Goal: Task Accomplishment & Management: Manage account settings

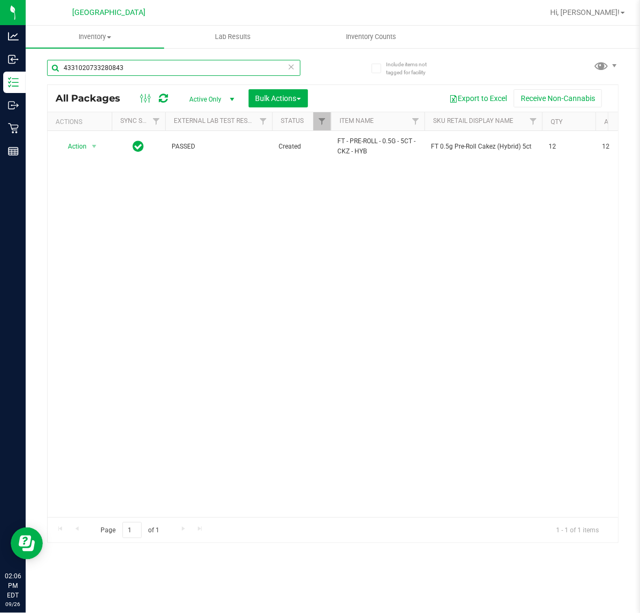
click at [163, 71] on input "4331020733280843" at bounding box center [173, 68] width 253 height 16
type input "s"
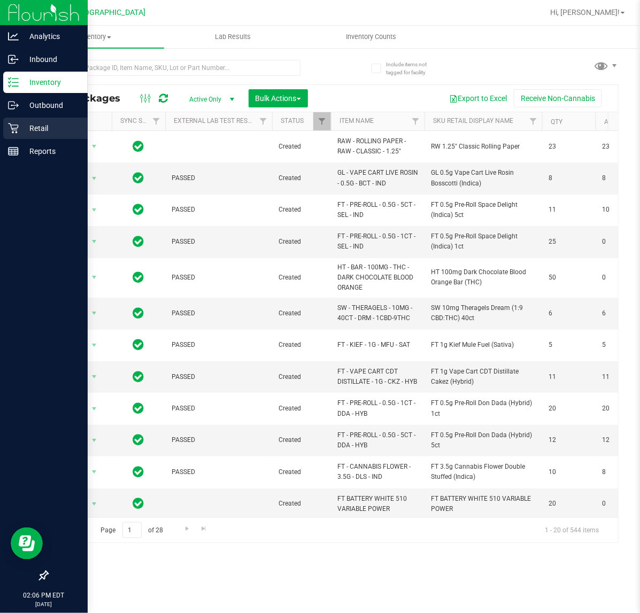
click at [22, 129] on p "Retail" at bounding box center [51, 128] width 64 height 13
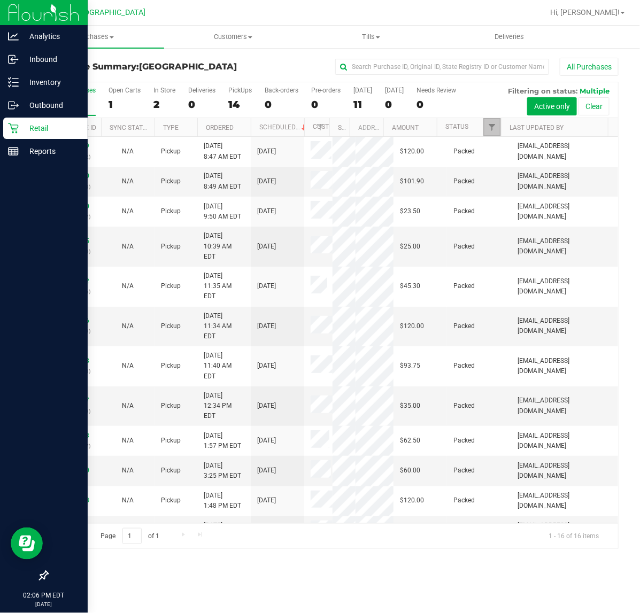
click at [490, 130] on span "Filter" at bounding box center [491, 127] width 9 height 9
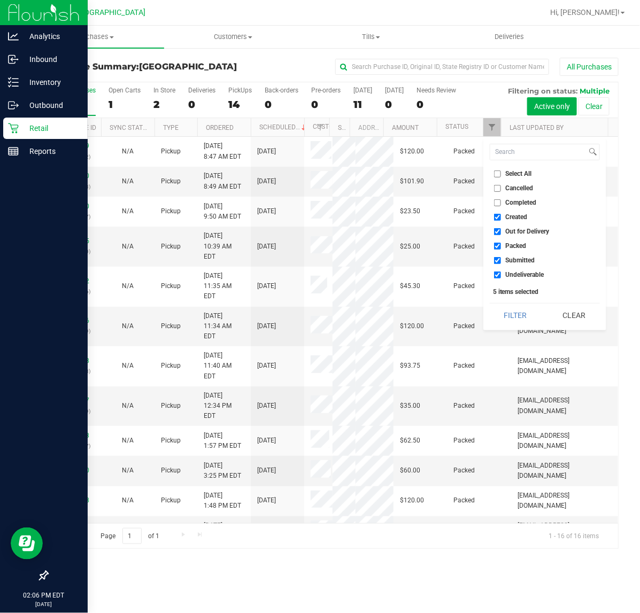
click at [495, 214] on input "Created" at bounding box center [497, 217] width 7 height 7
checkbox input "false"
click at [497, 232] on input "Out for Delivery" at bounding box center [497, 231] width 7 height 7
checkbox input "false"
click at [497, 246] on input "Packed" at bounding box center [497, 246] width 7 height 7
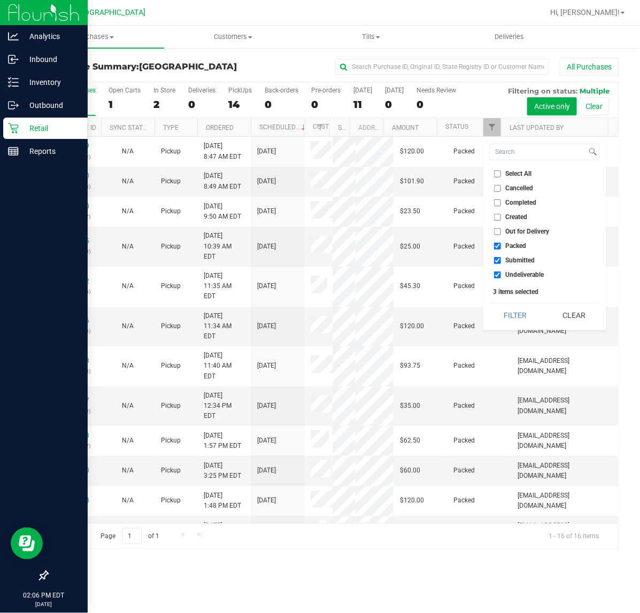
checkbox input "false"
click at [497, 276] on input "Undeliverable" at bounding box center [497, 274] width 7 height 7
checkbox input "false"
click at [503, 318] on button "Filter" at bounding box center [514, 315] width 51 height 24
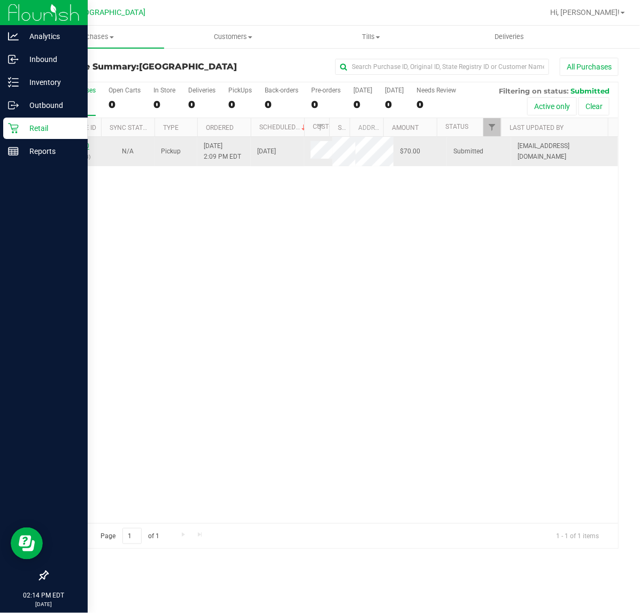
click at [85, 147] on link "12009470" at bounding box center [74, 145] width 30 height 7
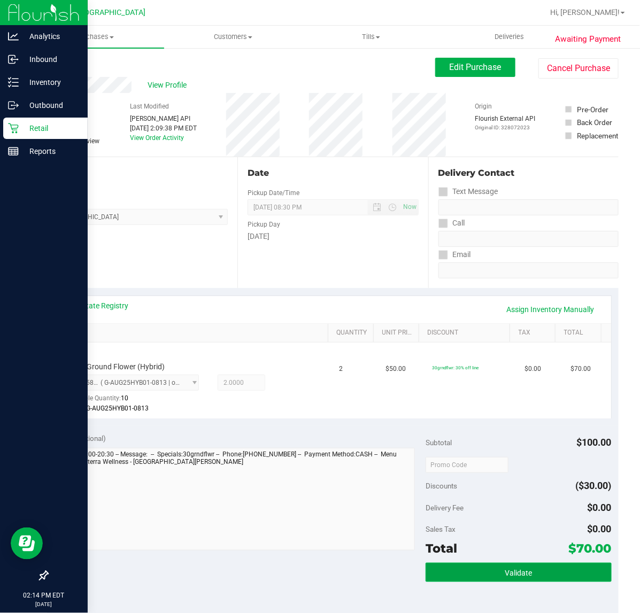
click at [532, 568] on button "Validate" at bounding box center [517, 572] width 185 height 19
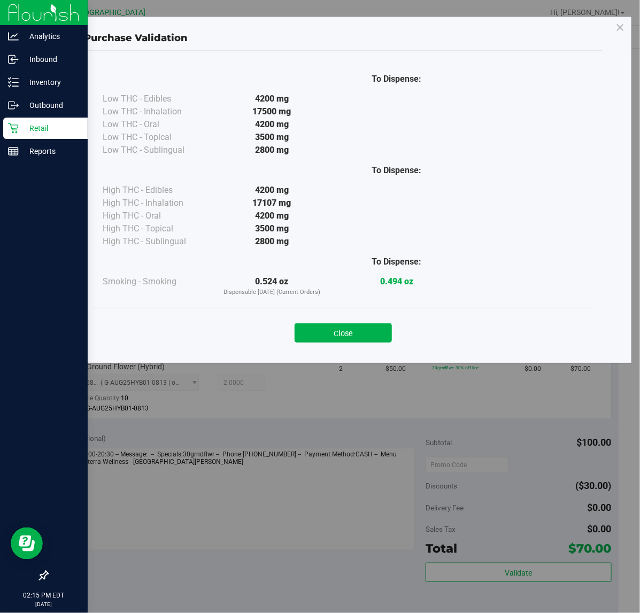
click at [339, 330] on button "Close" at bounding box center [342, 332] width 97 height 19
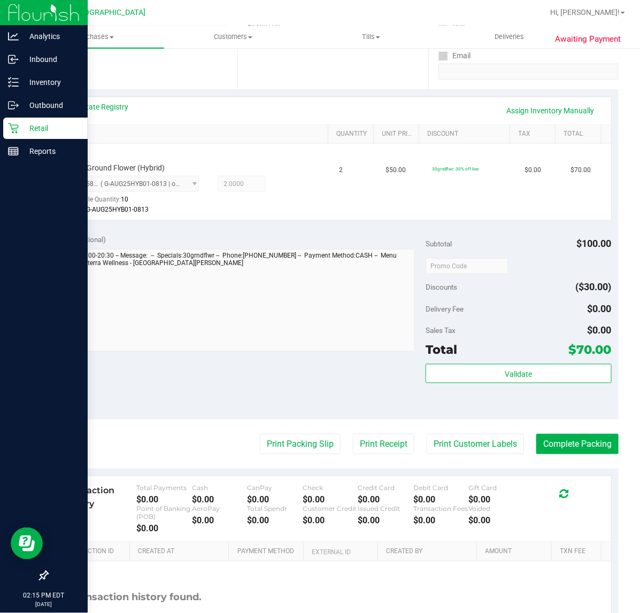
scroll to position [200, 0]
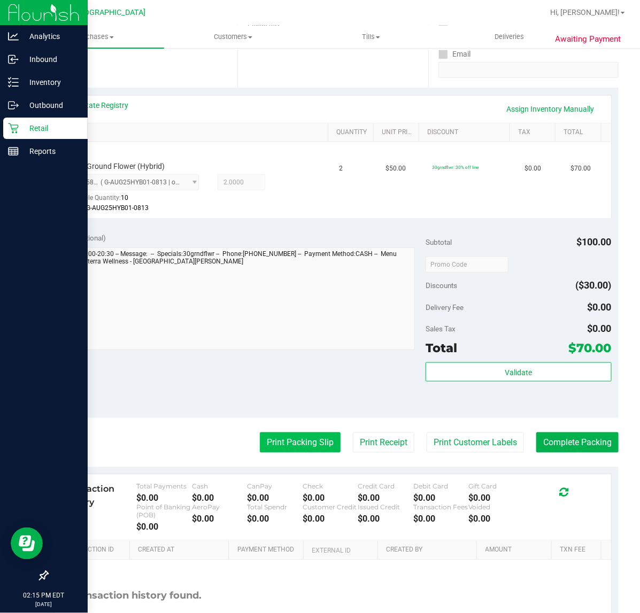
click at [305, 445] on button "Print Packing Slip" at bounding box center [300, 442] width 81 height 20
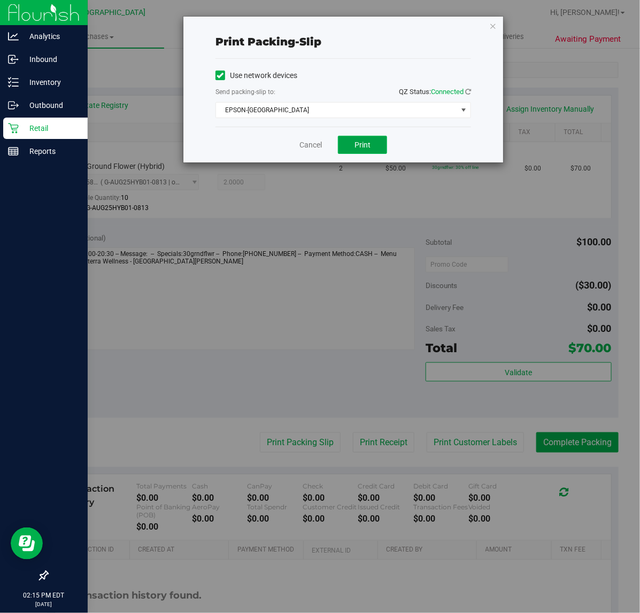
click at [370, 143] on span "Print" at bounding box center [362, 145] width 16 height 9
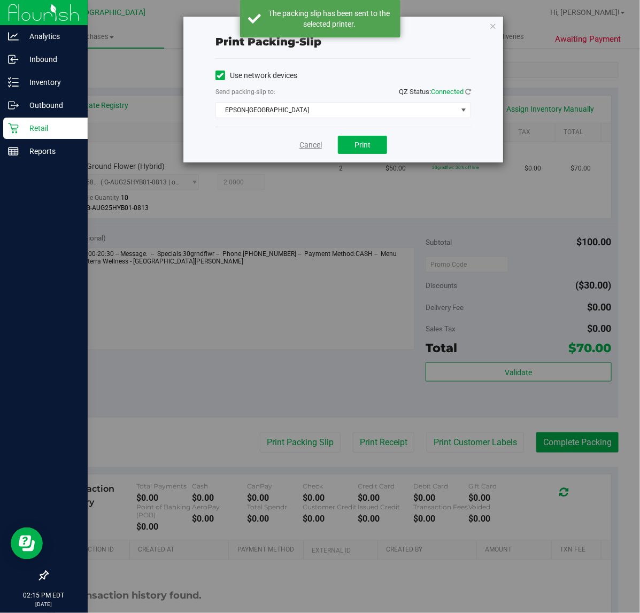
click at [307, 149] on link "Cancel" at bounding box center [310, 144] width 22 height 11
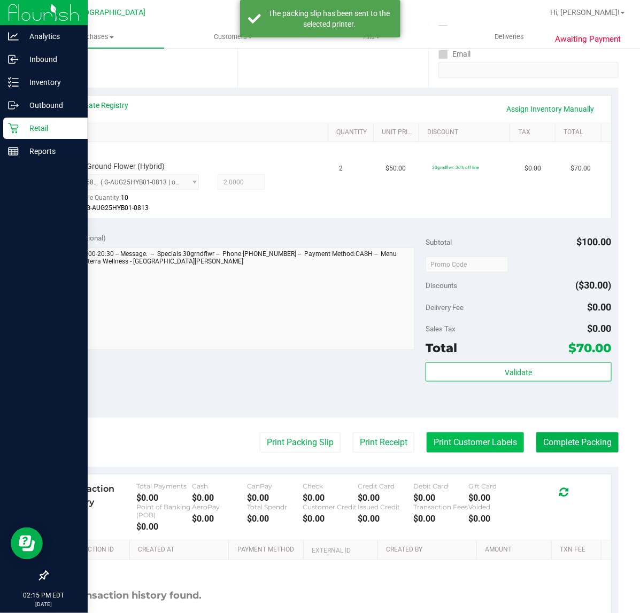
click at [450, 446] on button "Print Customer Labels" at bounding box center [474, 442] width 97 height 20
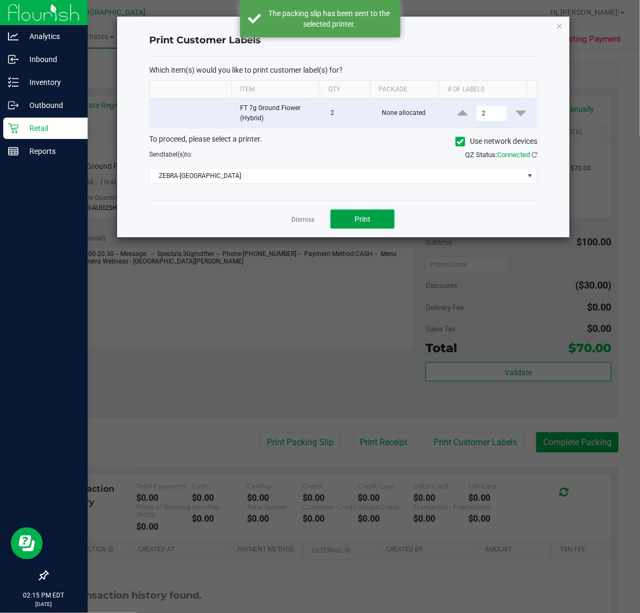
click at [370, 217] on button "Print" at bounding box center [362, 218] width 64 height 19
click at [299, 221] on link "Dismiss" at bounding box center [302, 219] width 23 height 9
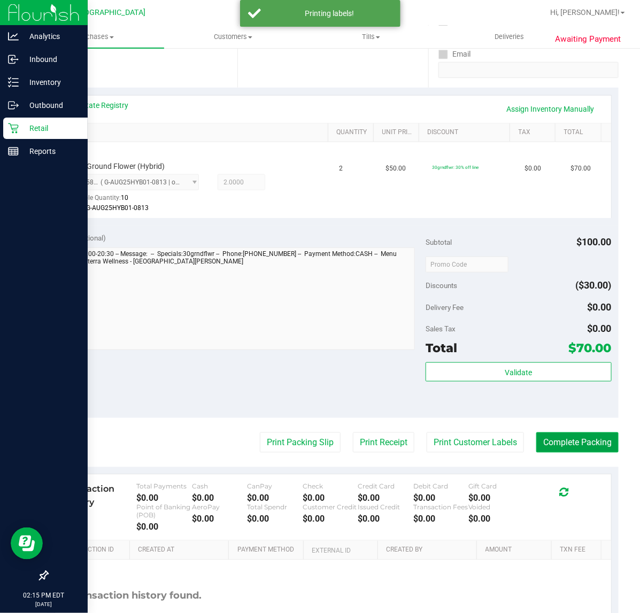
click at [579, 445] on button "Complete Packing" at bounding box center [577, 442] width 82 height 20
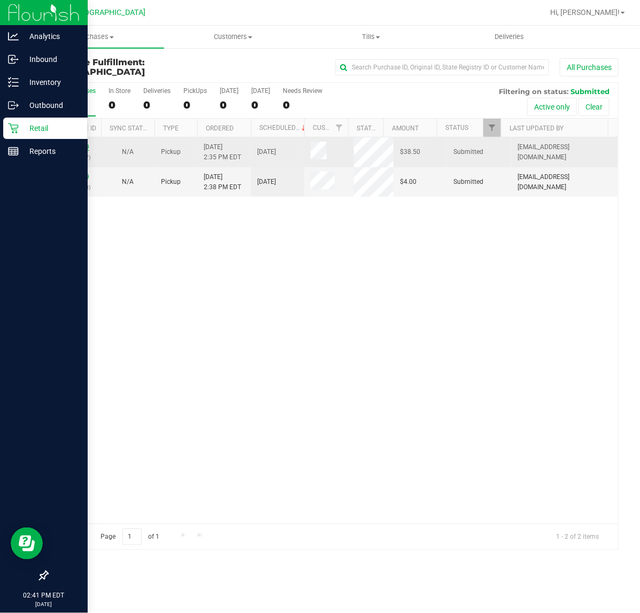
click at [84, 146] on link "12009709" at bounding box center [74, 146] width 30 height 7
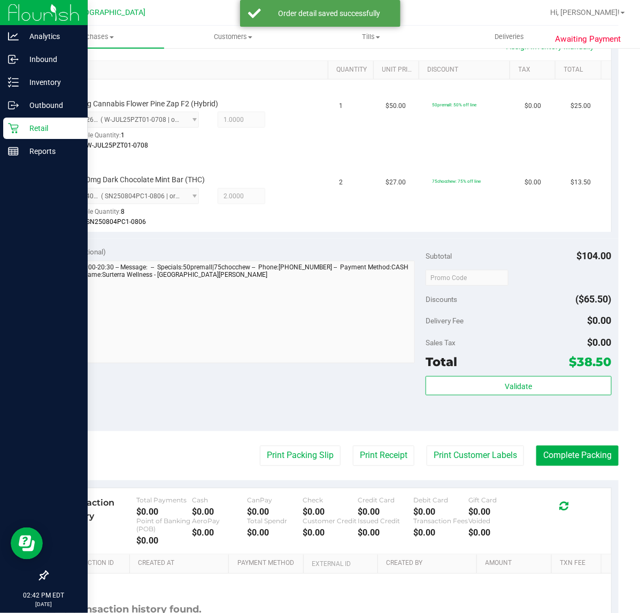
scroll to position [267, 0]
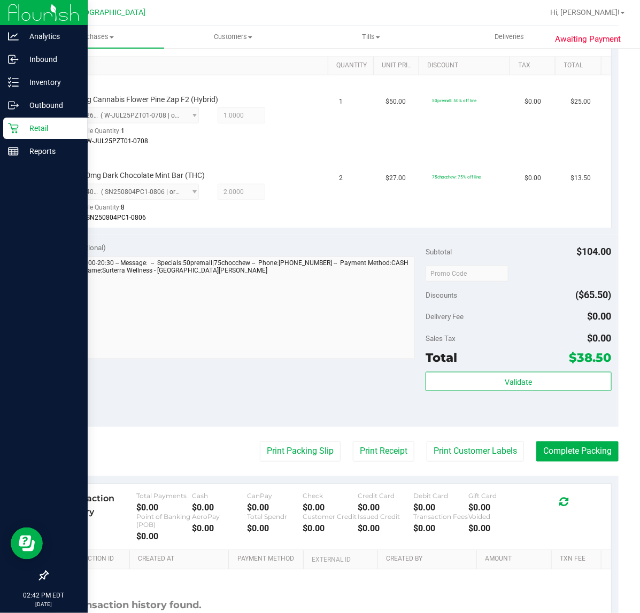
click at [537, 392] on div "Validate" at bounding box center [517, 396] width 185 height 48
click at [546, 386] on button "Validate" at bounding box center [517, 381] width 185 height 19
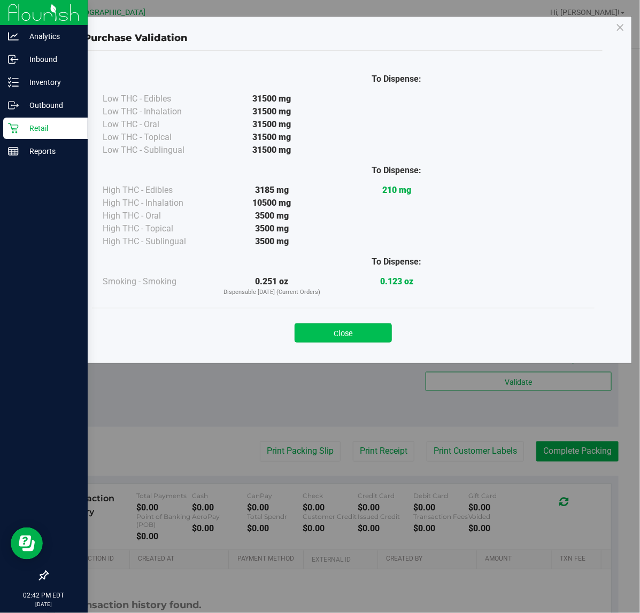
click at [367, 331] on button "Close" at bounding box center [342, 332] width 97 height 19
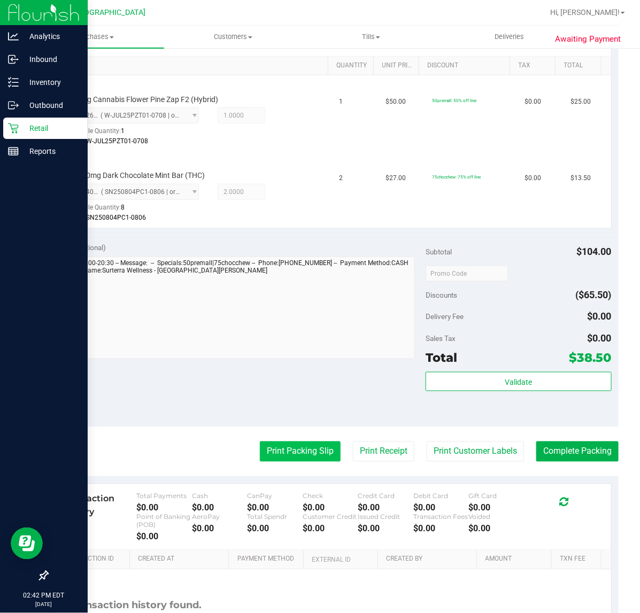
click at [303, 448] on button "Print Packing Slip" at bounding box center [300, 451] width 81 height 20
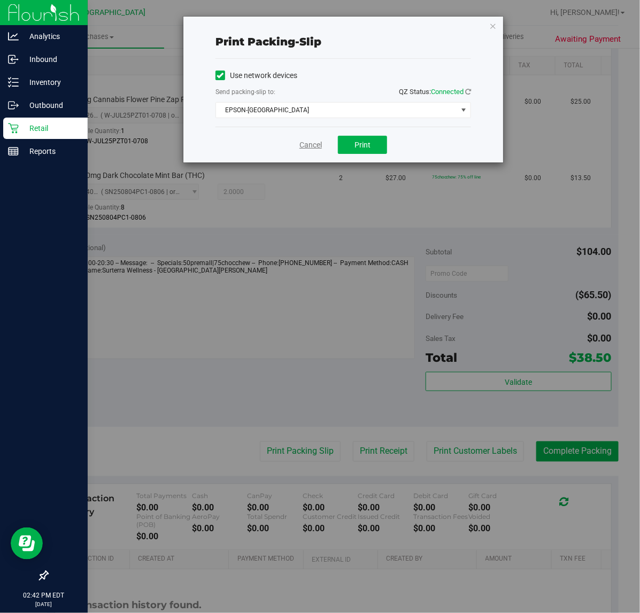
click at [310, 142] on link "Cancel" at bounding box center [310, 144] width 22 height 11
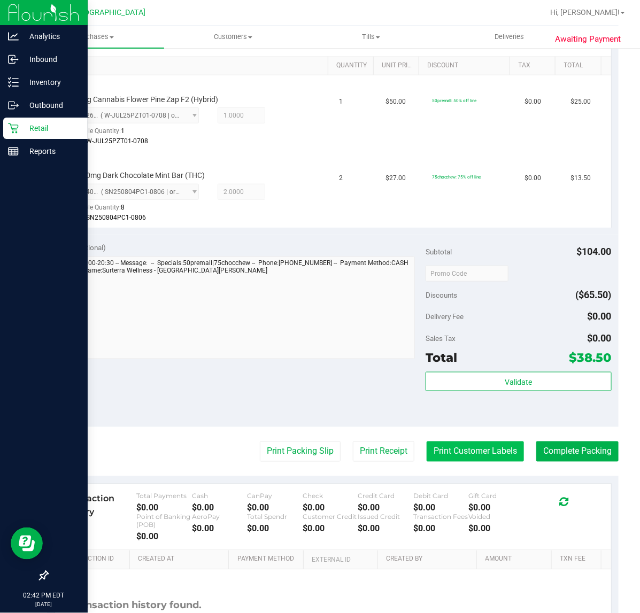
click at [469, 447] on button "Print Customer Labels" at bounding box center [474, 451] width 97 height 20
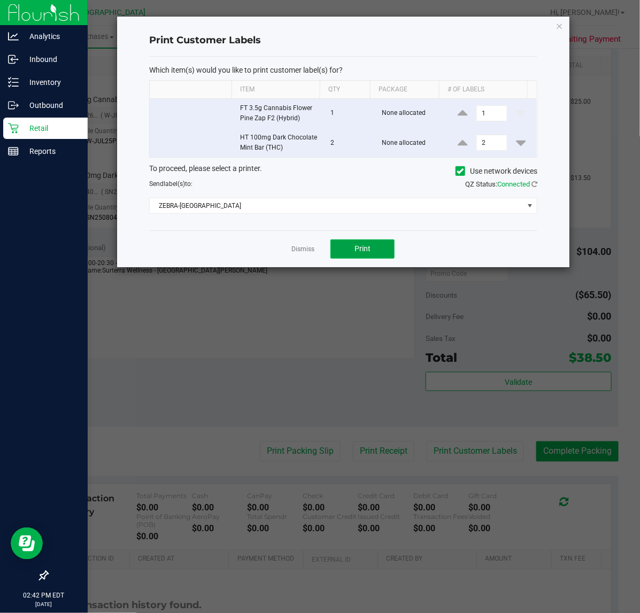
click at [385, 247] on button "Print" at bounding box center [362, 248] width 64 height 19
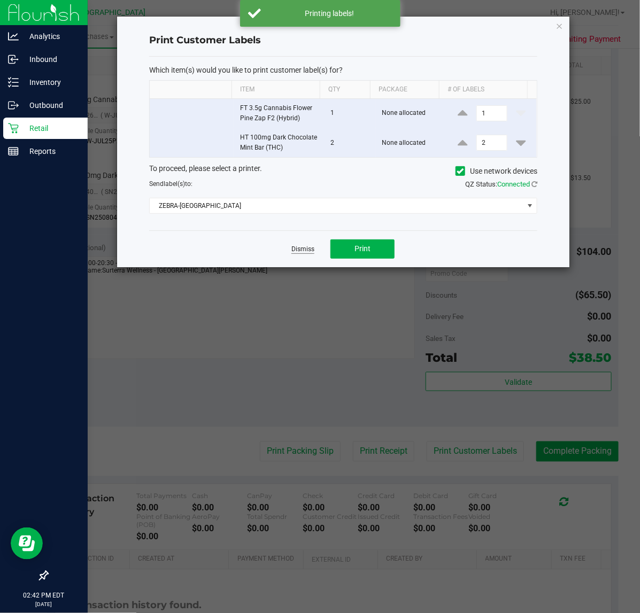
click at [301, 250] on link "Dismiss" at bounding box center [302, 249] width 23 height 9
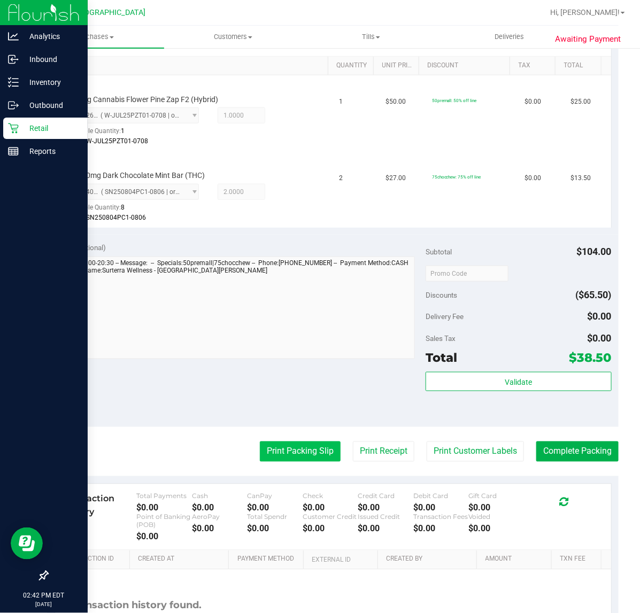
click at [295, 446] on button "Print Packing Slip" at bounding box center [300, 451] width 81 height 20
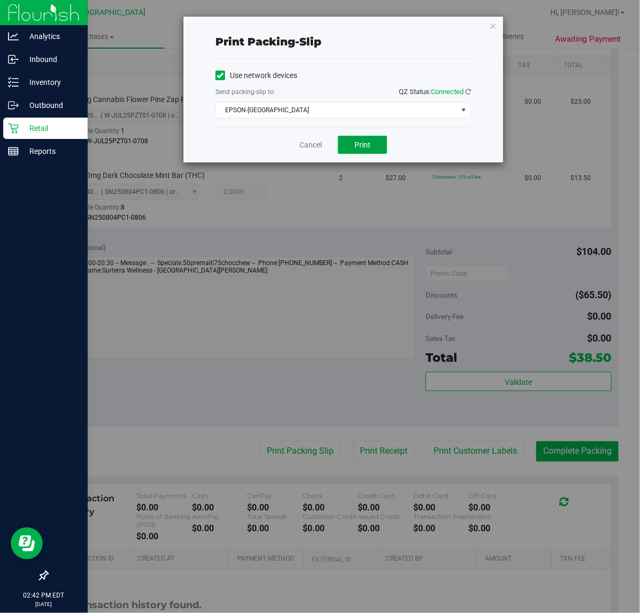
click at [374, 143] on button "Print" at bounding box center [362, 145] width 49 height 18
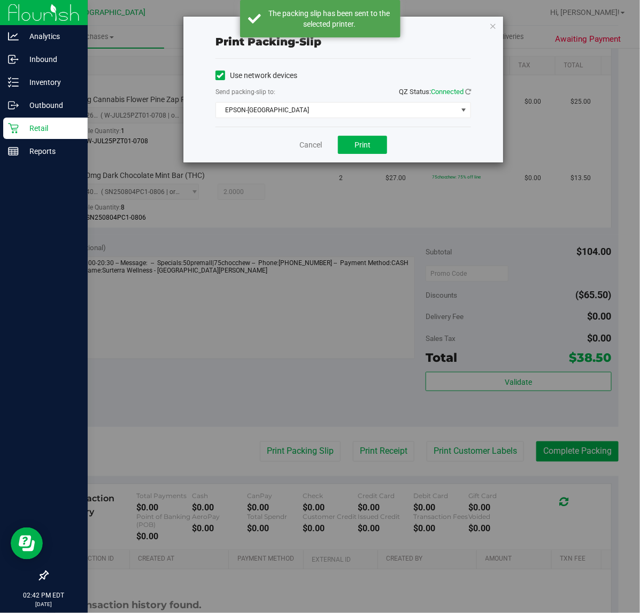
click at [319, 138] on div "Cancel Print" at bounding box center [342, 145] width 255 height 36
click at [313, 145] on link "Cancel" at bounding box center [310, 144] width 22 height 11
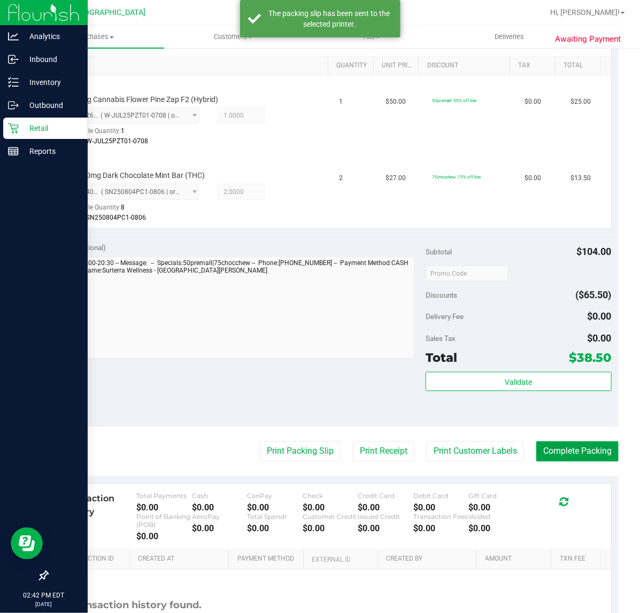
click at [562, 446] on button "Complete Packing" at bounding box center [577, 451] width 82 height 20
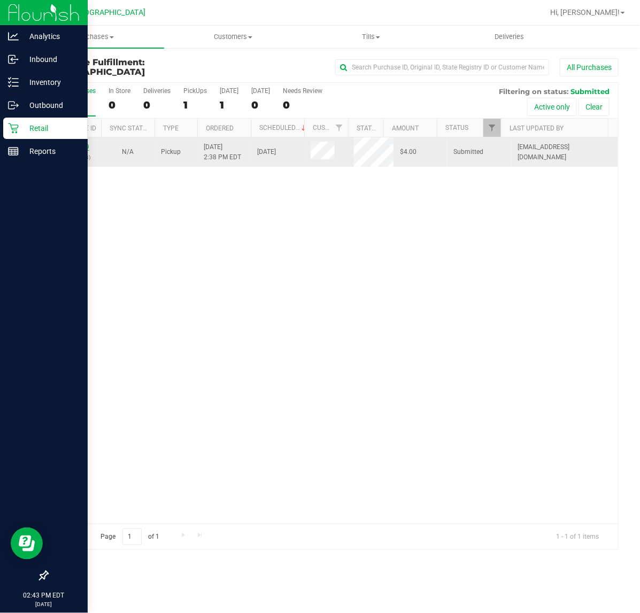
click at [81, 144] on link "12009729" at bounding box center [74, 146] width 30 height 7
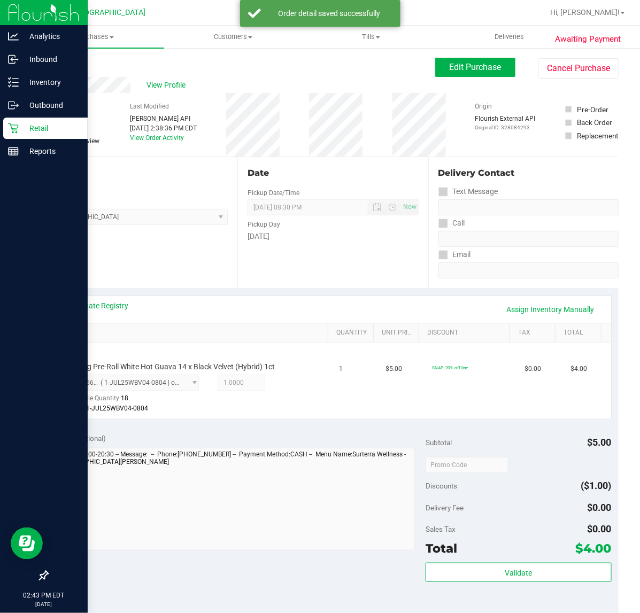
scroll to position [267, 0]
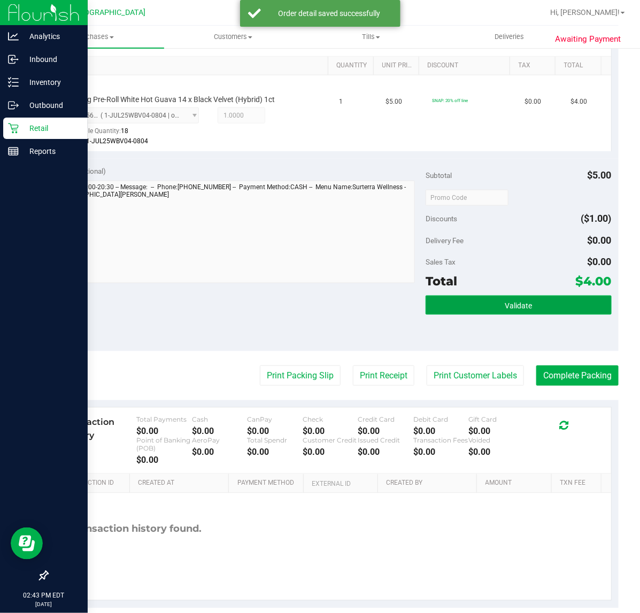
click at [543, 310] on button "Validate" at bounding box center [517, 304] width 185 height 19
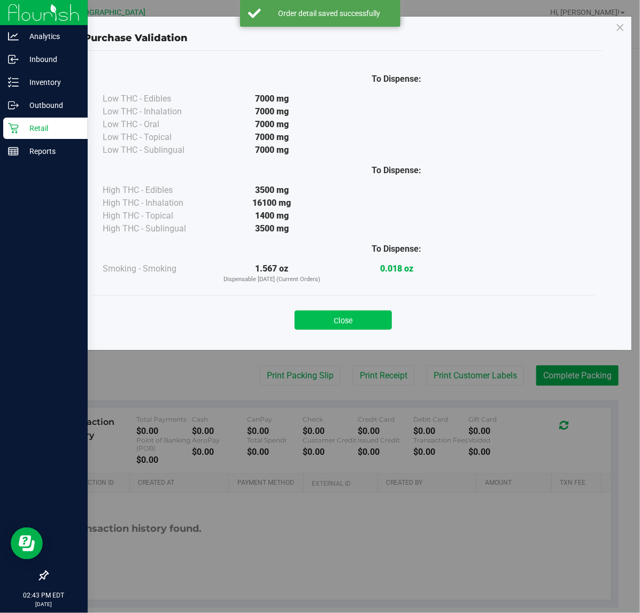
click at [358, 321] on button "Close" at bounding box center [342, 319] width 97 height 19
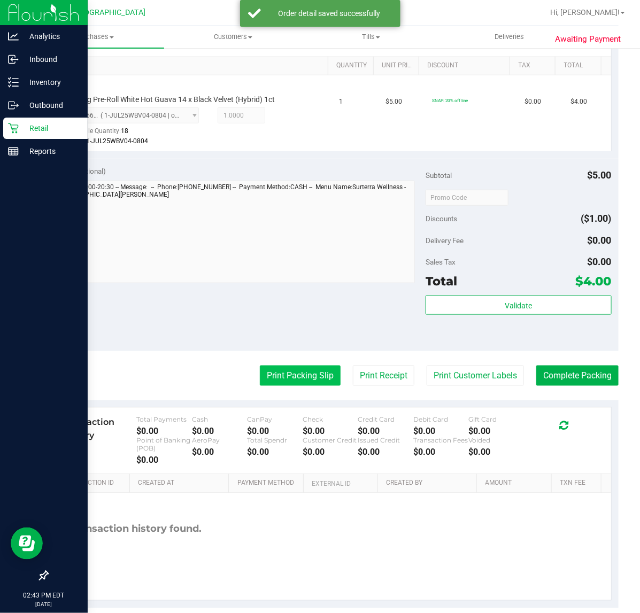
click at [282, 371] on button "Print Packing Slip" at bounding box center [300, 375] width 81 height 20
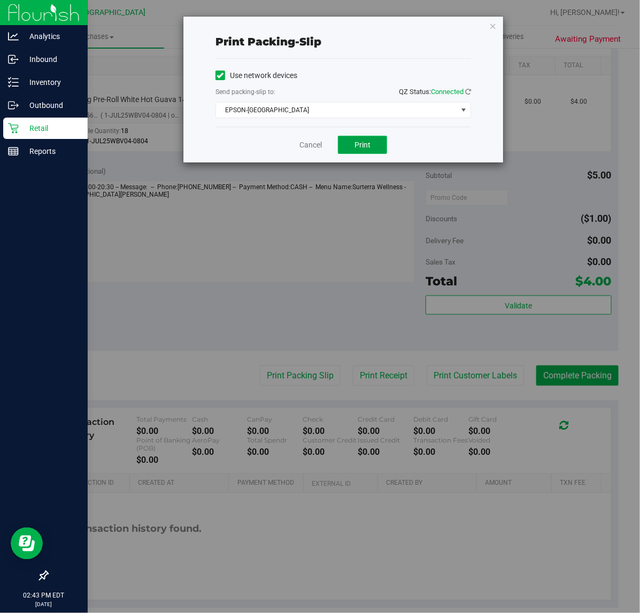
click at [348, 153] on button "Print" at bounding box center [362, 145] width 49 height 18
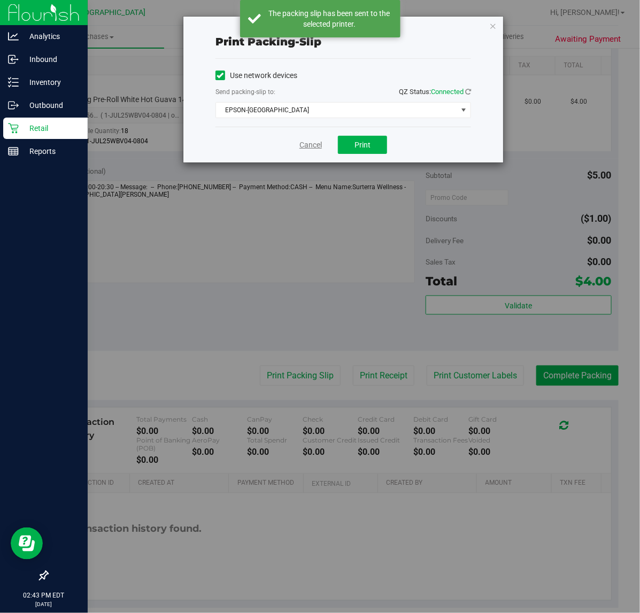
click at [309, 147] on link "Cancel" at bounding box center [310, 144] width 22 height 11
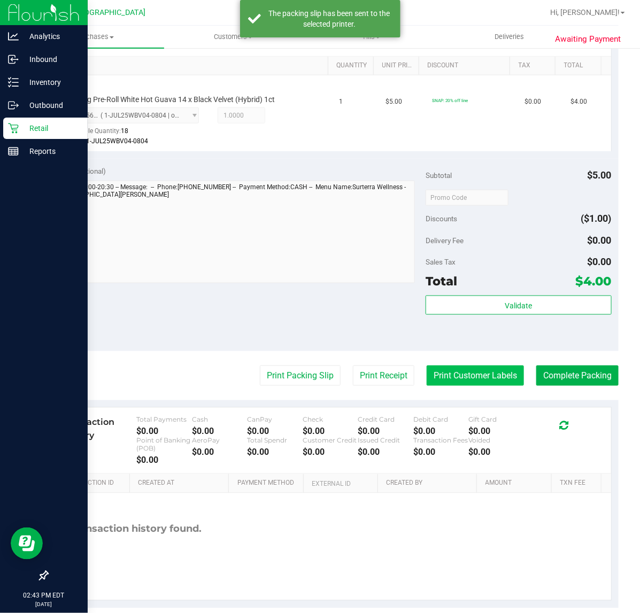
click at [458, 365] on button "Print Customer Labels" at bounding box center [474, 375] width 97 height 20
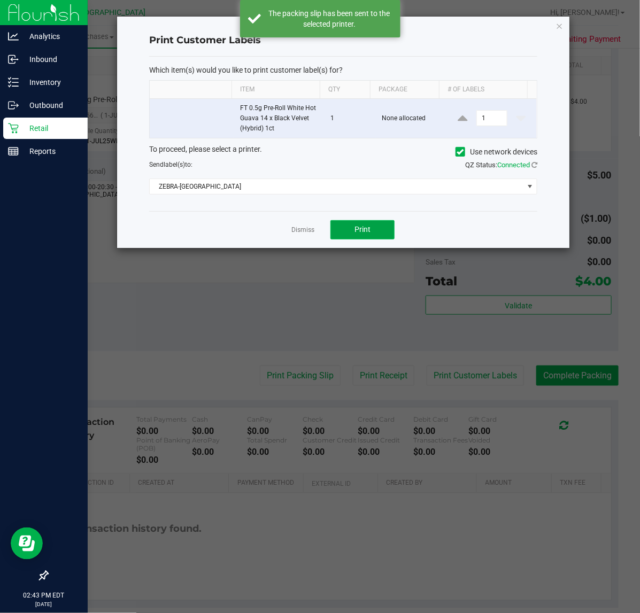
click at [373, 221] on button "Print" at bounding box center [362, 229] width 64 height 19
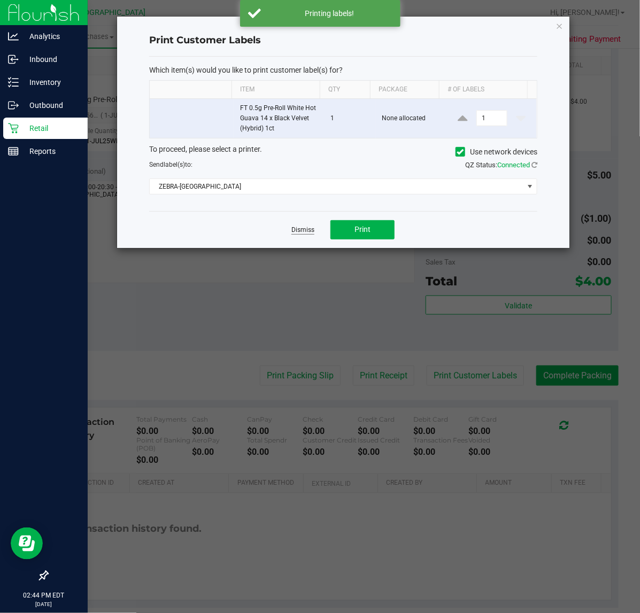
click at [303, 229] on link "Dismiss" at bounding box center [302, 229] width 23 height 9
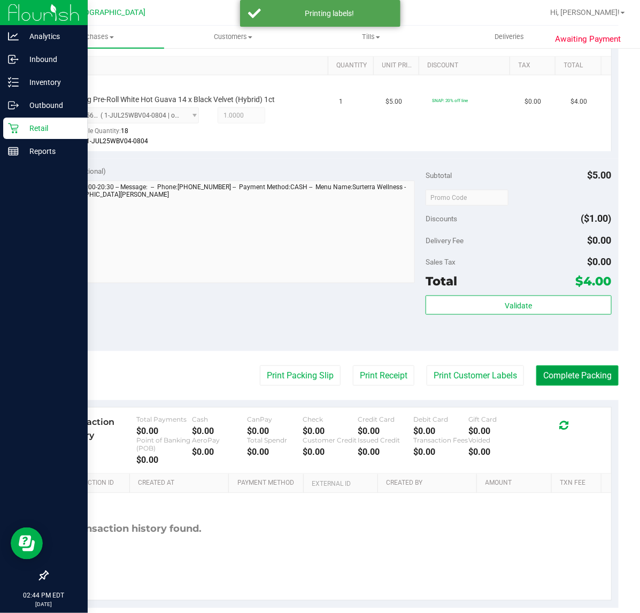
click at [557, 370] on button "Complete Packing" at bounding box center [577, 375] width 82 height 20
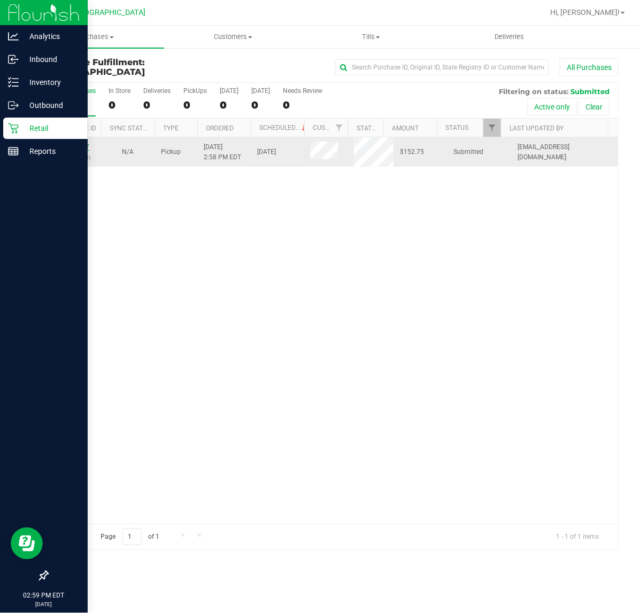
click at [80, 148] on link "12009887" at bounding box center [74, 146] width 30 height 7
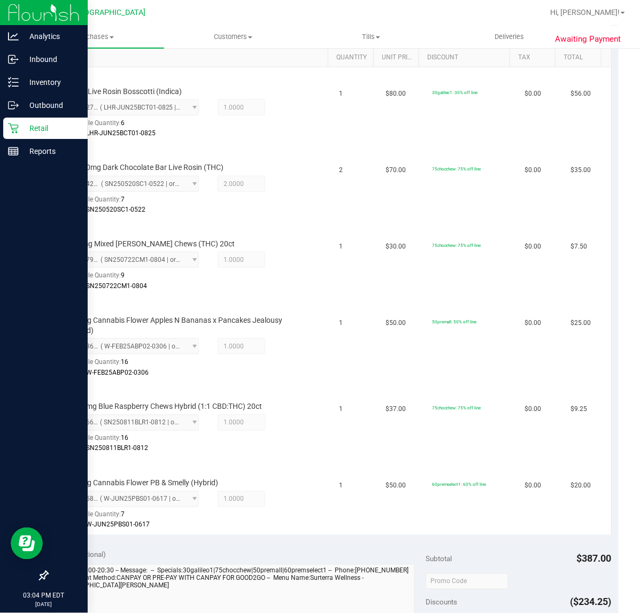
scroll to position [534, 0]
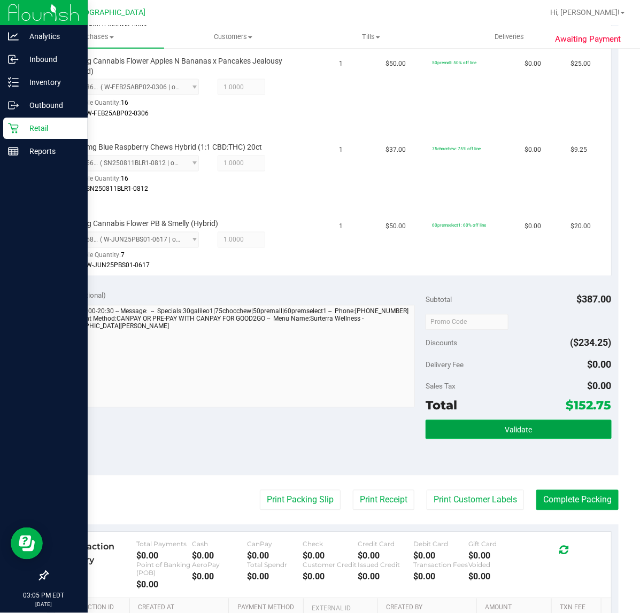
click at [517, 428] on span "Validate" at bounding box center [517, 430] width 27 height 9
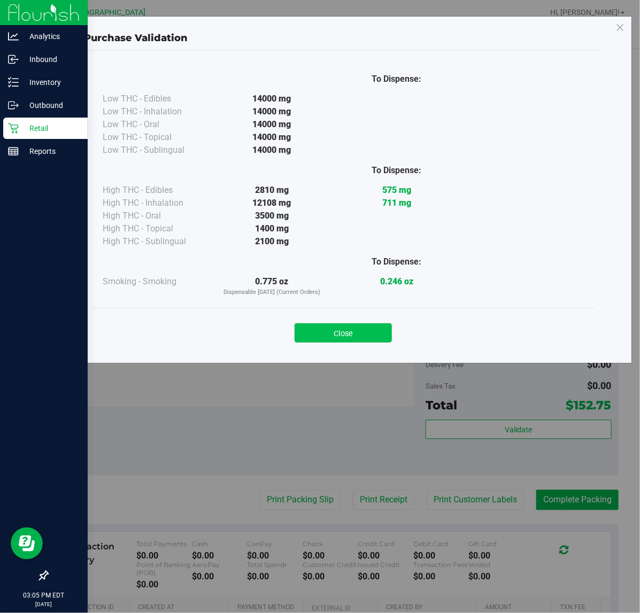
click at [364, 338] on button "Close" at bounding box center [342, 332] width 97 height 19
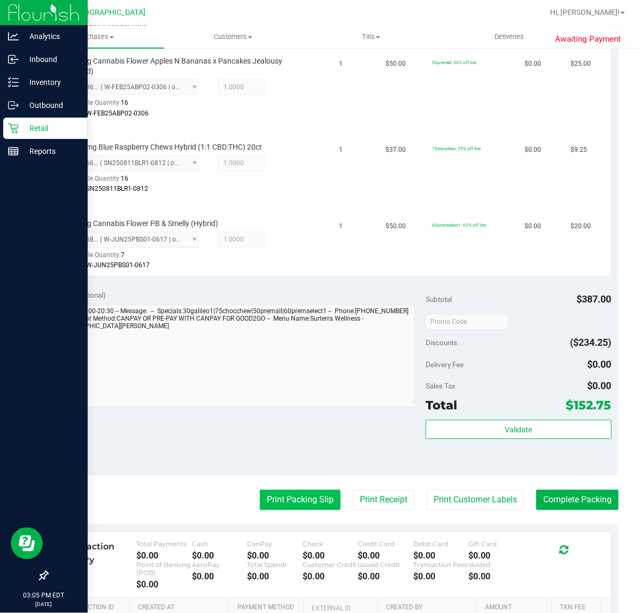
click at [302, 500] on button "Print Packing Slip" at bounding box center [300, 500] width 81 height 20
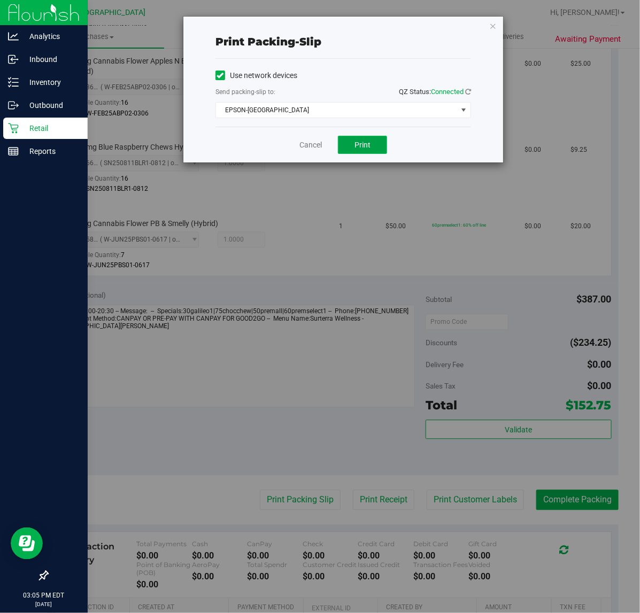
click at [372, 142] on button "Print" at bounding box center [362, 145] width 49 height 18
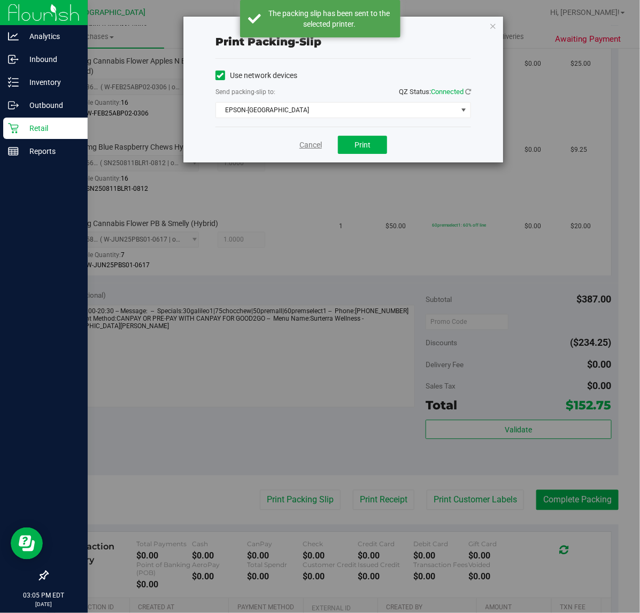
click at [308, 150] on link "Cancel" at bounding box center [310, 144] width 22 height 11
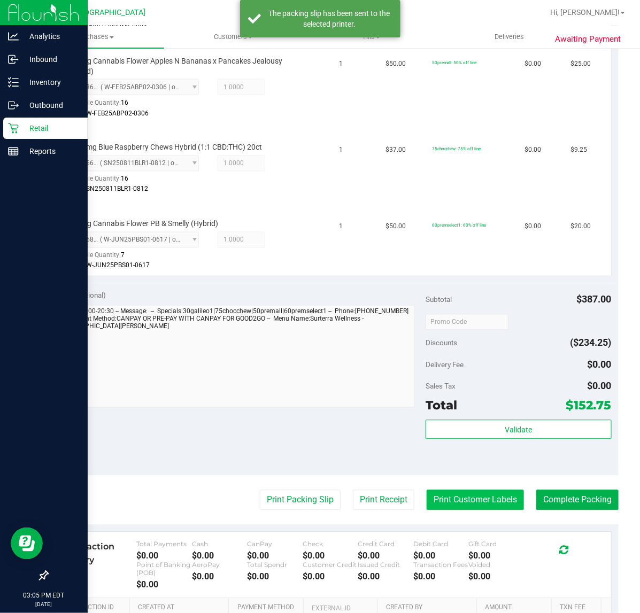
click at [462, 497] on button "Print Customer Labels" at bounding box center [474, 500] width 97 height 20
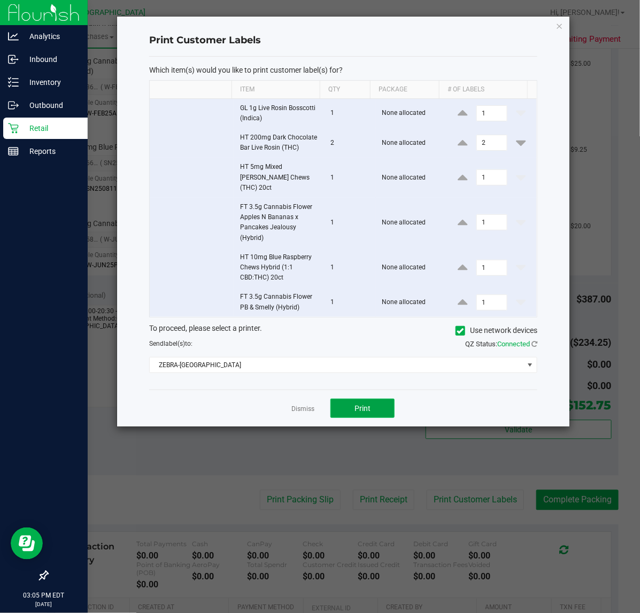
click at [361, 404] on span "Print" at bounding box center [362, 408] width 16 height 9
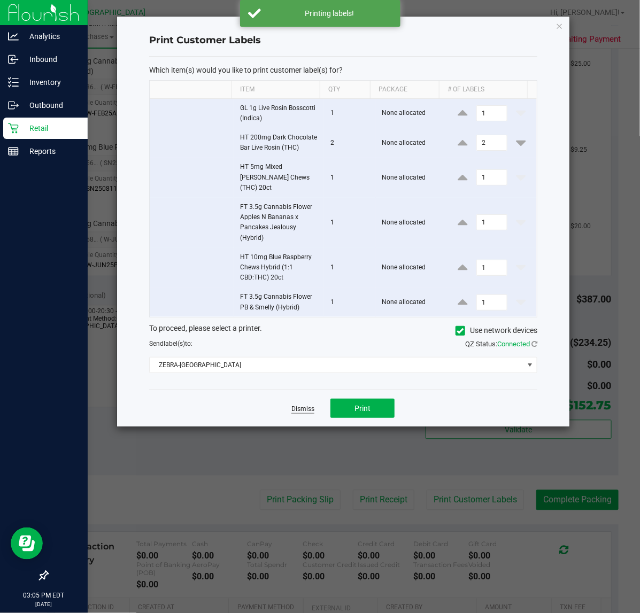
click at [306, 404] on link "Dismiss" at bounding box center [302, 408] width 23 height 9
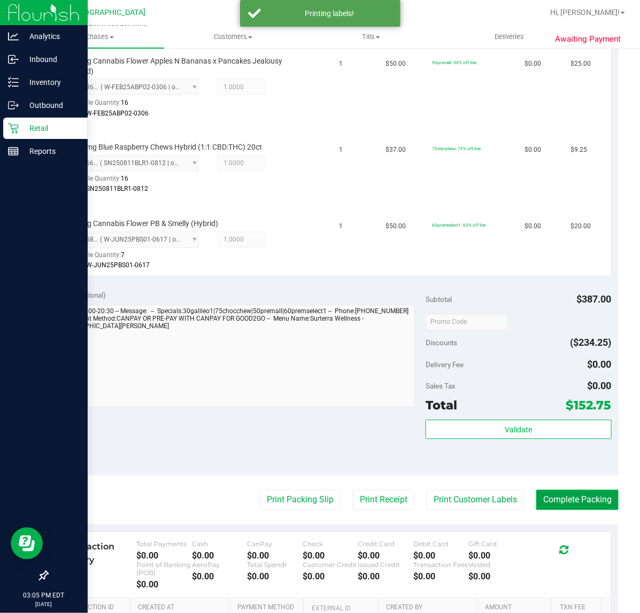
click at [553, 502] on button "Complete Packing" at bounding box center [577, 500] width 82 height 20
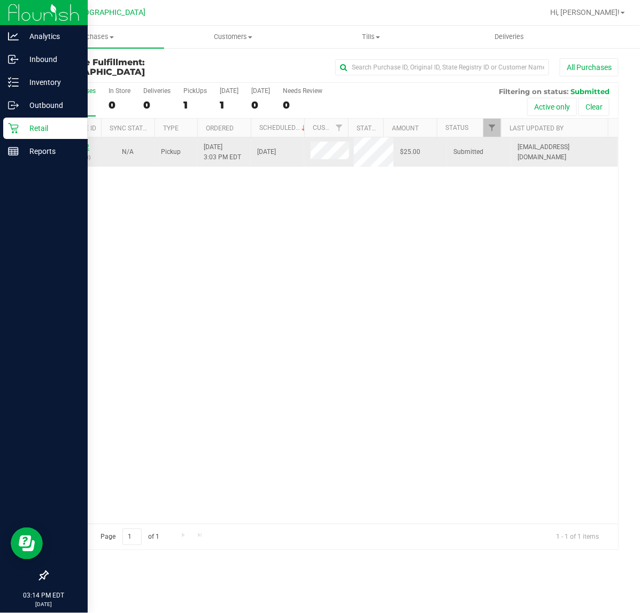
click at [72, 147] on link "12009922" at bounding box center [74, 146] width 30 height 7
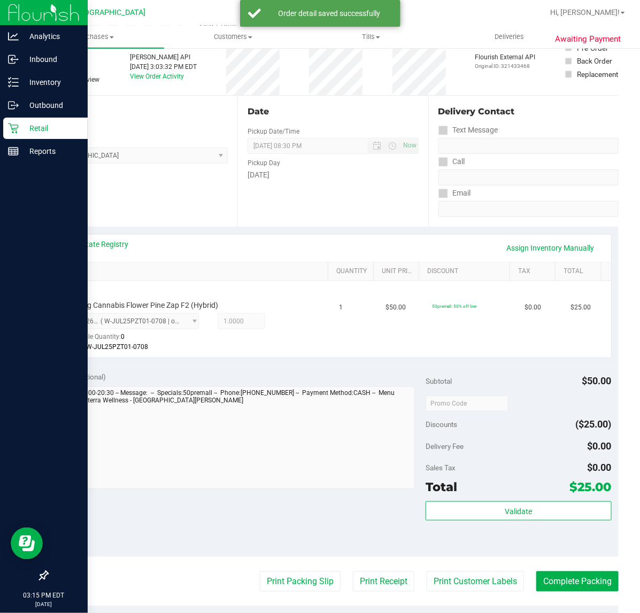
scroll to position [267, 0]
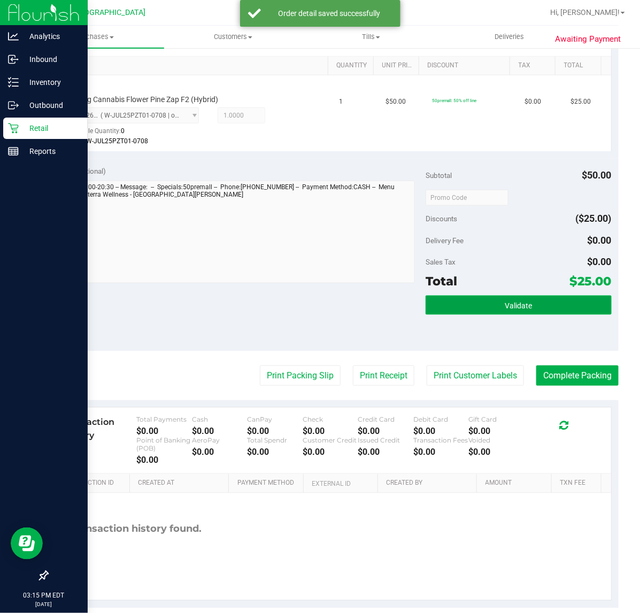
click at [548, 305] on button "Validate" at bounding box center [517, 304] width 185 height 19
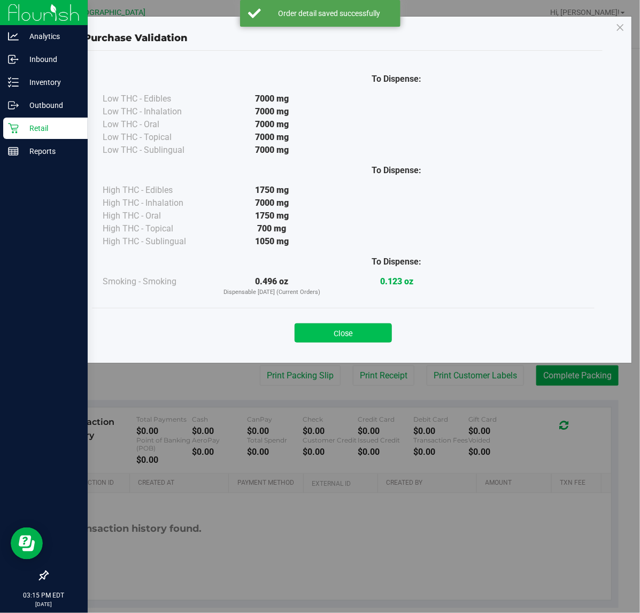
click at [359, 335] on button "Close" at bounding box center [342, 332] width 97 height 19
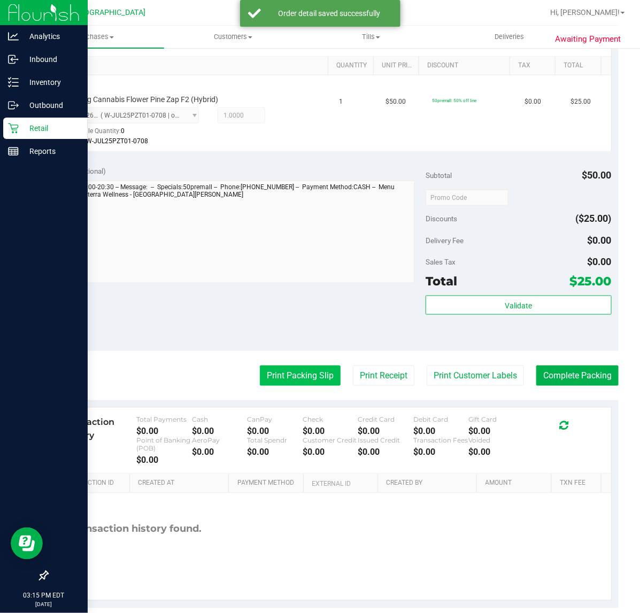
click at [323, 374] on button "Print Packing Slip" at bounding box center [300, 375] width 81 height 20
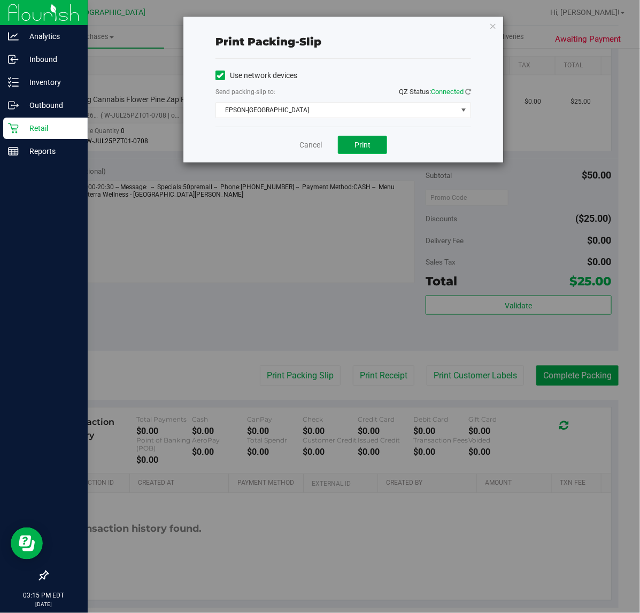
click at [368, 145] on span "Print" at bounding box center [362, 145] width 16 height 9
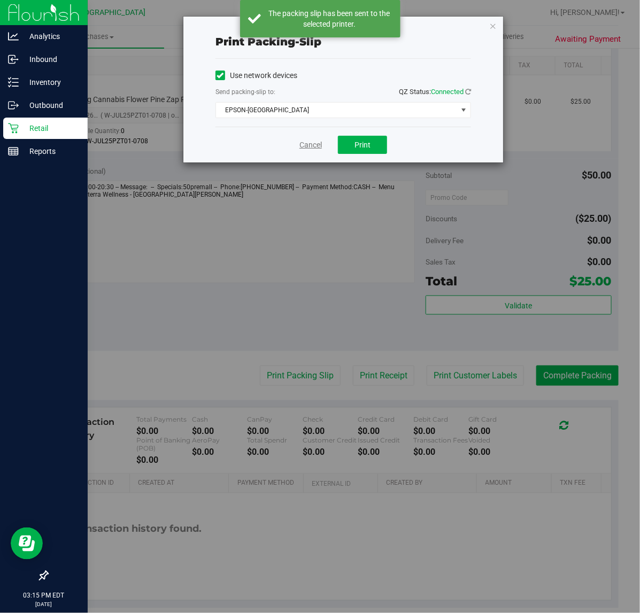
click at [300, 145] on link "Cancel" at bounding box center [310, 144] width 22 height 11
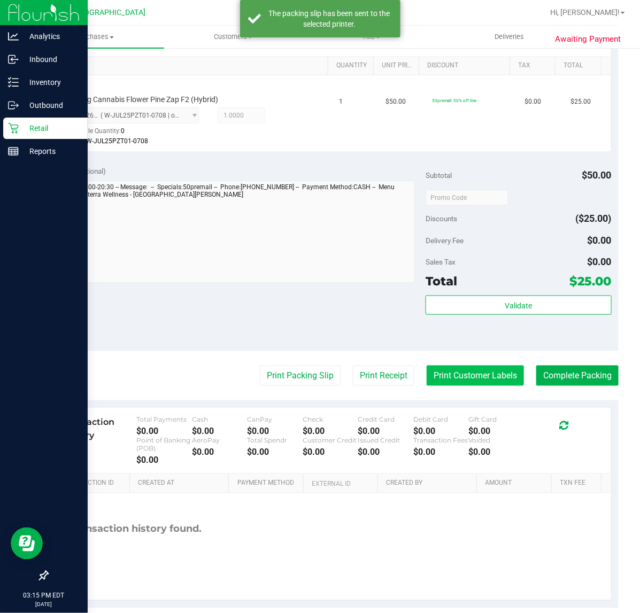
click at [484, 380] on button "Print Customer Labels" at bounding box center [474, 375] width 97 height 20
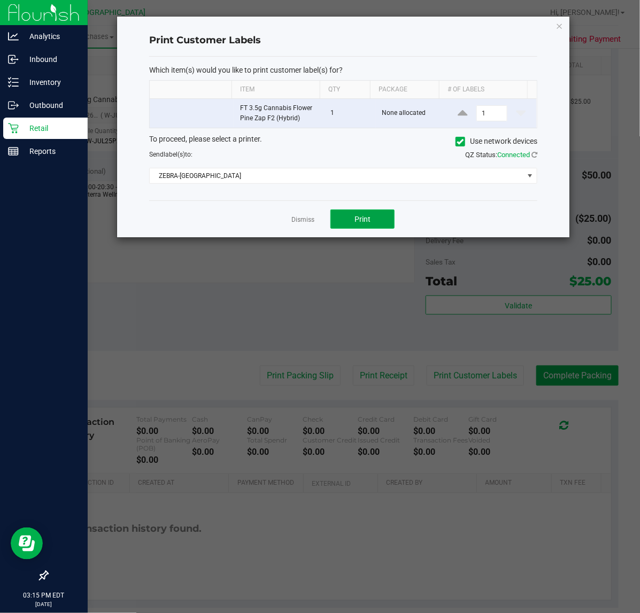
click at [361, 212] on button "Print" at bounding box center [362, 218] width 64 height 19
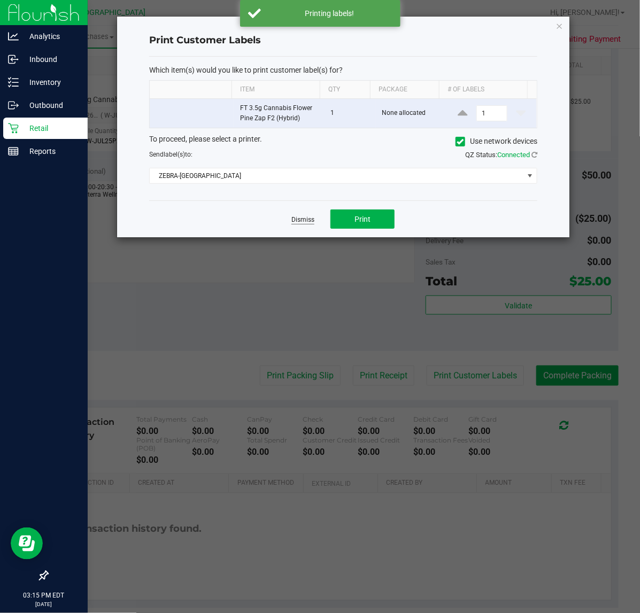
click at [303, 222] on link "Dismiss" at bounding box center [302, 219] width 23 height 9
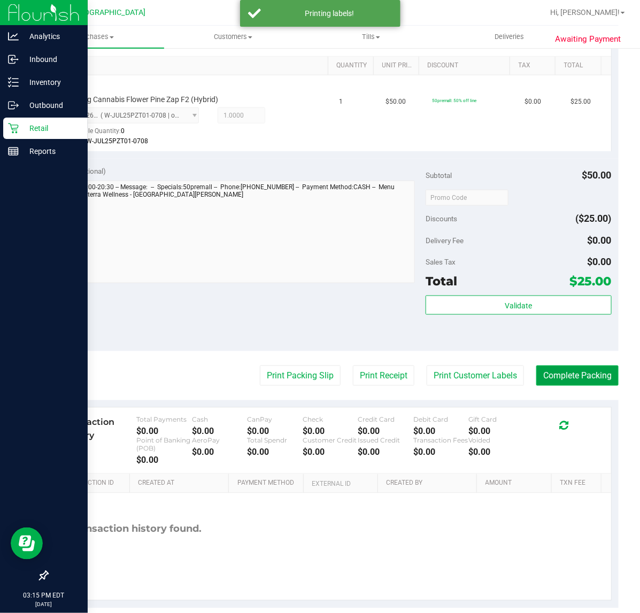
click at [569, 378] on button "Complete Packing" at bounding box center [577, 375] width 82 height 20
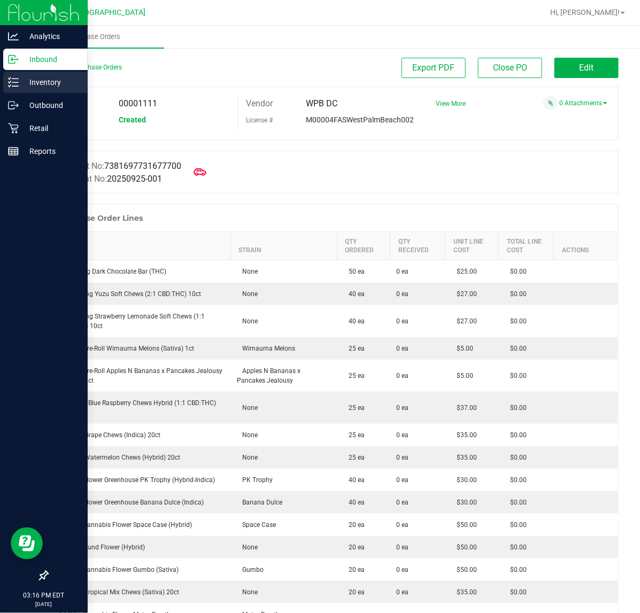
click at [35, 79] on p "Inventory" at bounding box center [51, 82] width 64 height 13
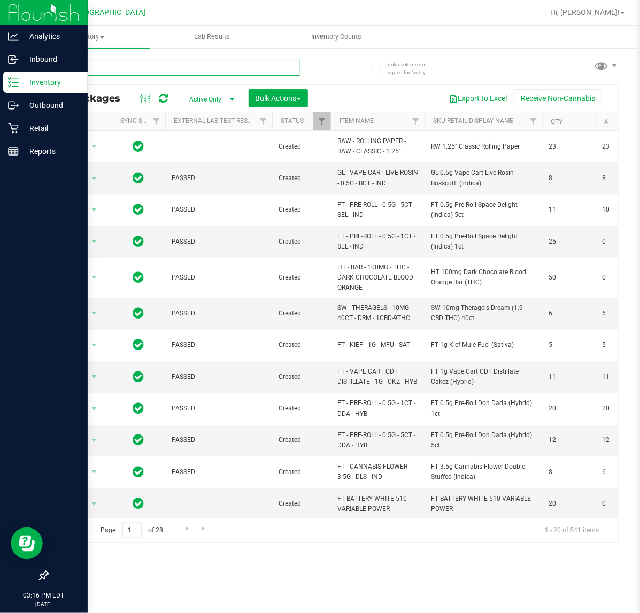
click at [239, 69] on input "text" at bounding box center [173, 68] width 253 height 16
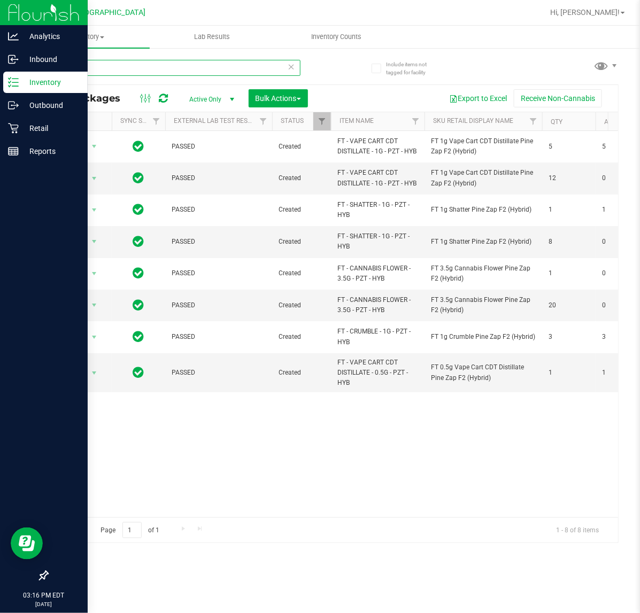
type input "p"
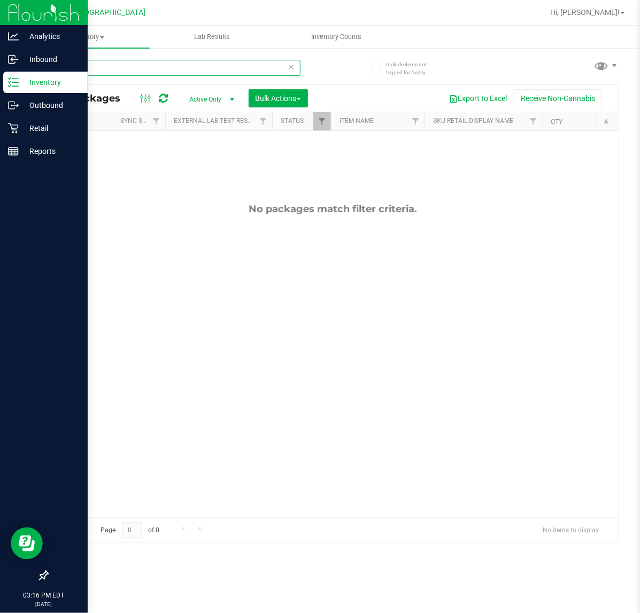
type input "s"
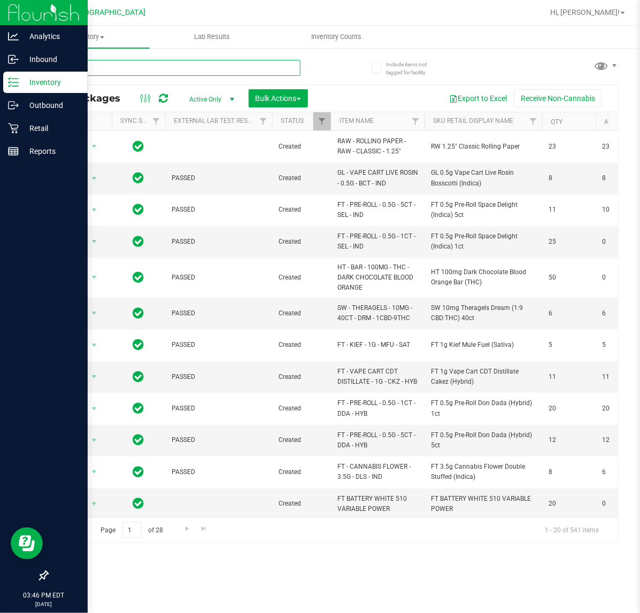
click at [121, 69] on input "text" at bounding box center [173, 68] width 253 height 16
type input "8427288389476235"
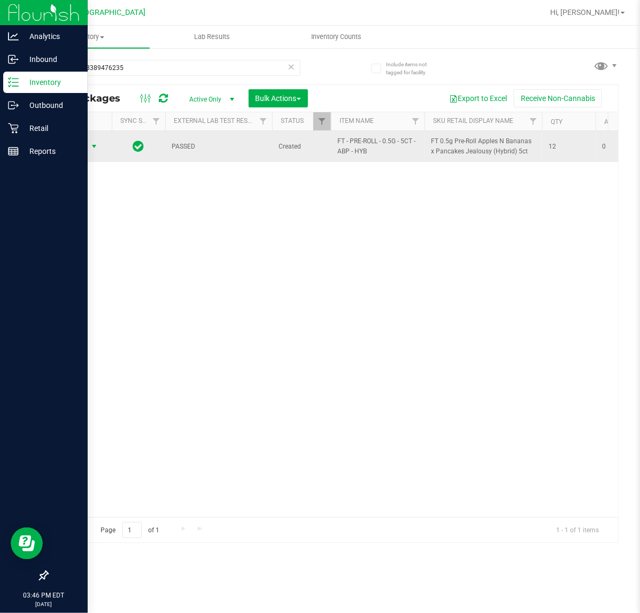
click at [92, 147] on span "select" at bounding box center [94, 146] width 9 height 9
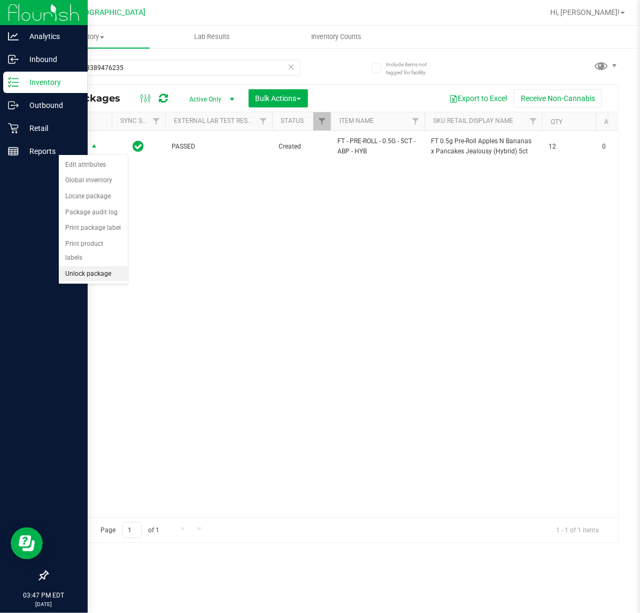
click at [99, 266] on li "Unlock package" at bounding box center [93, 274] width 69 height 16
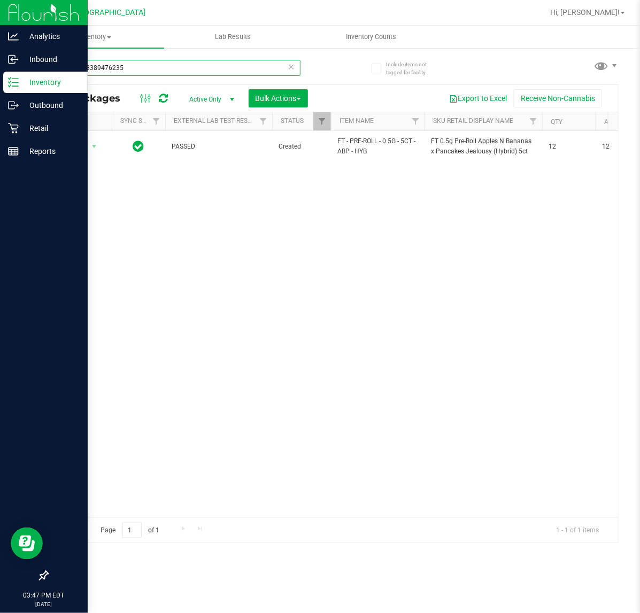
click at [285, 67] on input "8427288389476235" at bounding box center [173, 68] width 253 height 16
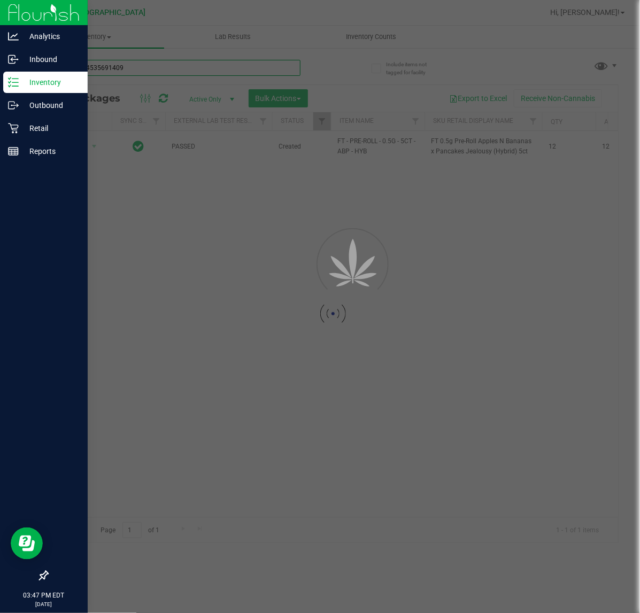
type input "3671974535691409"
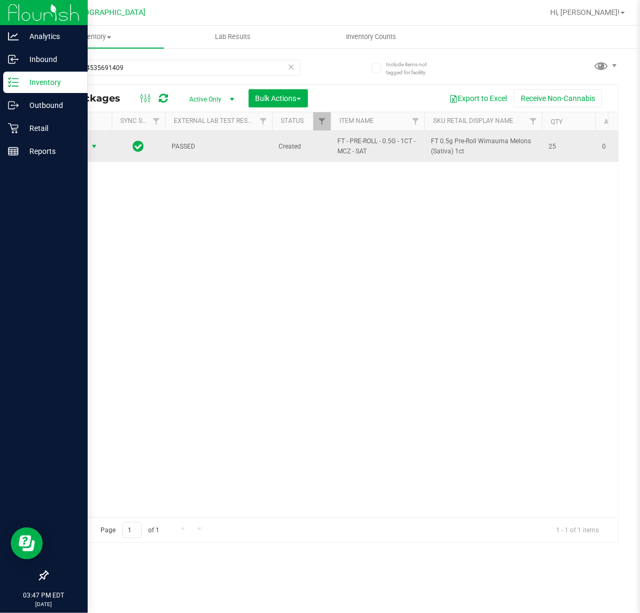
click at [92, 145] on span "select" at bounding box center [94, 146] width 9 height 9
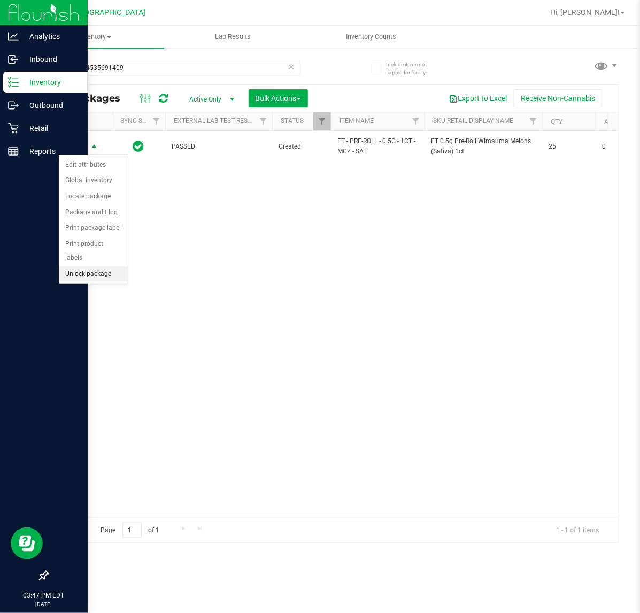
click at [83, 266] on li "Unlock package" at bounding box center [93, 274] width 69 height 16
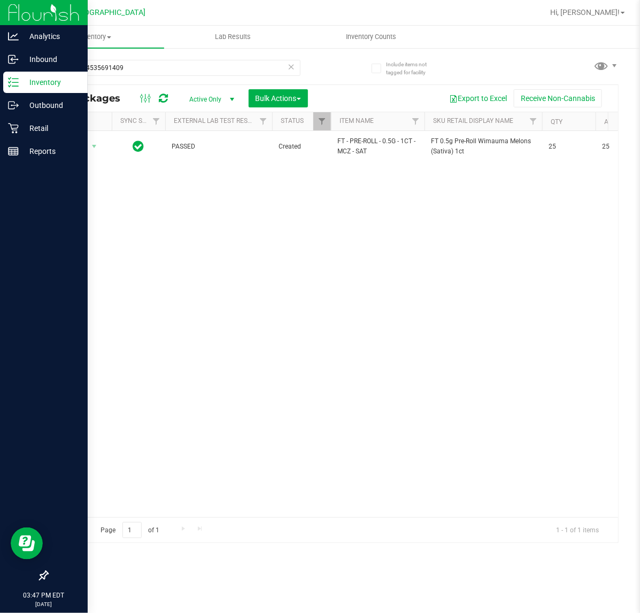
click at [290, 67] on icon at bounding box center [290, 66] width 7 height 13
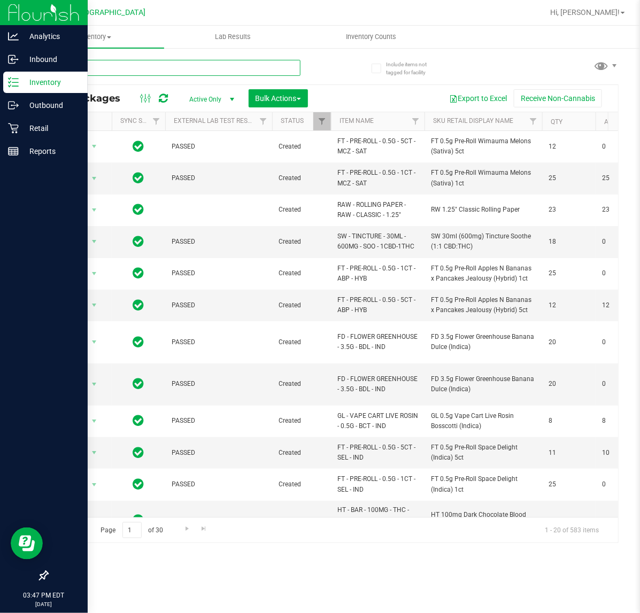
click at [185, 65] on input "text" at bounding box center [173, 68] width 253 height 16
type input "3046419940855408"
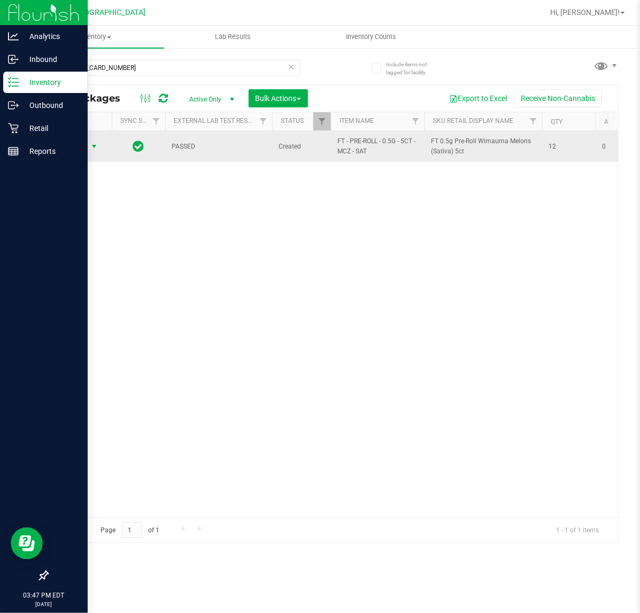
click at [98, 144] on span "select" at bounding box center [94, 146] width 9 height 9
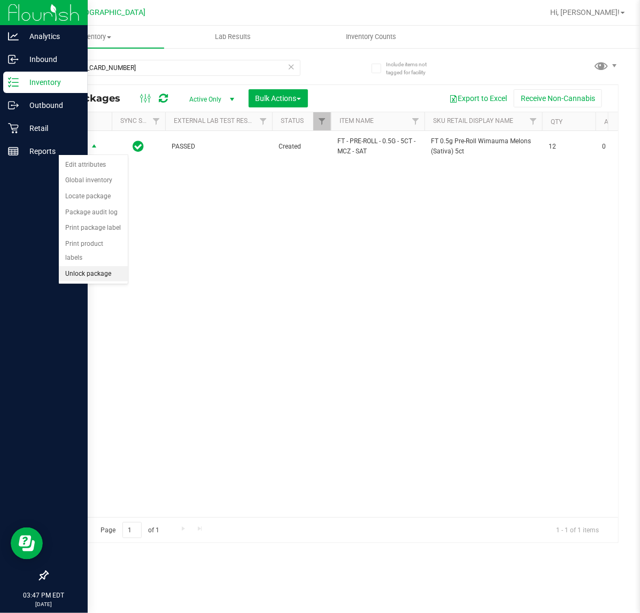
click at [80, 266] on li "Unlock package" at bounding box center [93, 274] width 69 height 16
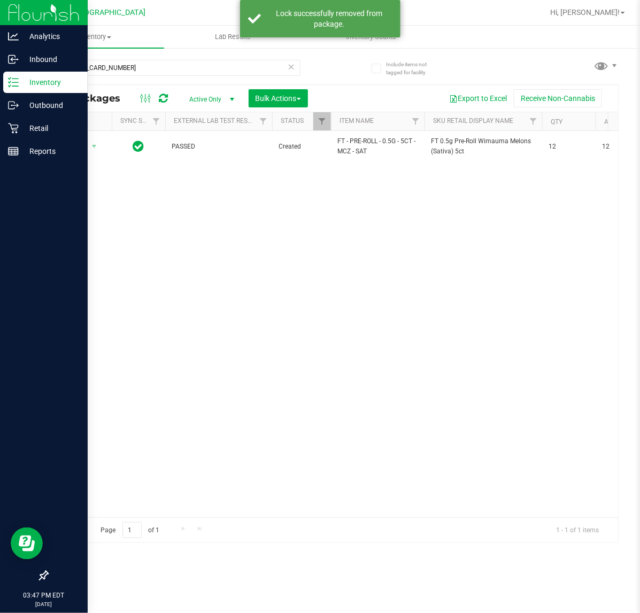
click at [294, 67] on icon at bounding box center [290, 66] width 7 height 13
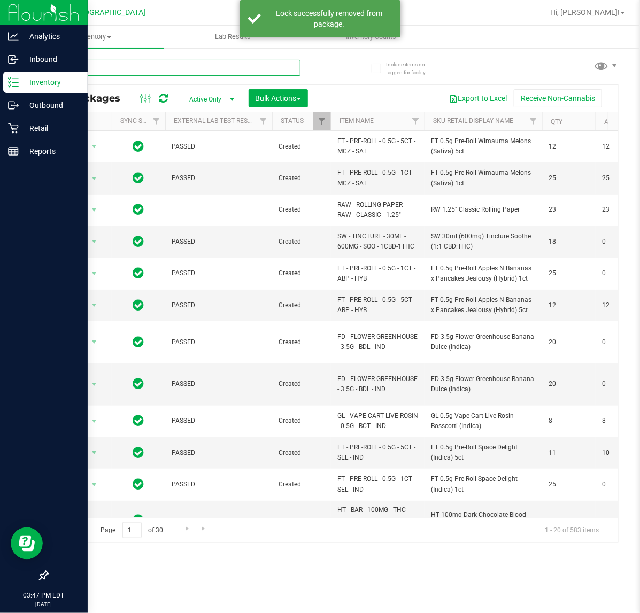
click at [254, 63] on input "text" at bounding box center [173, 68] width 253 height 16
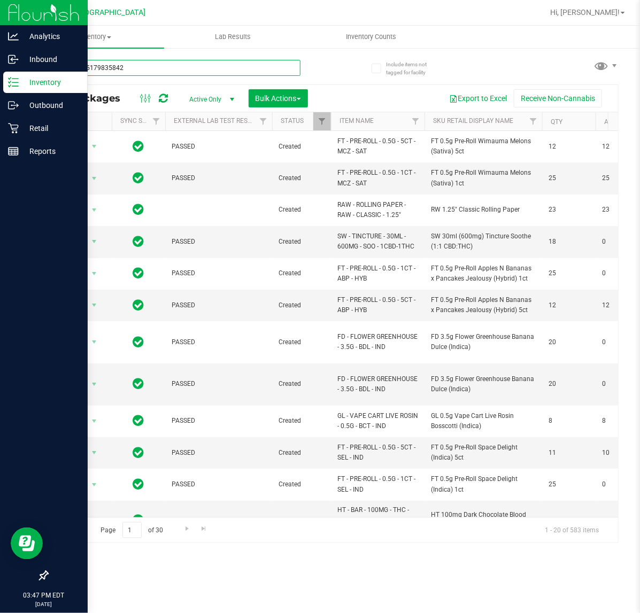
type input "9305705179835842"
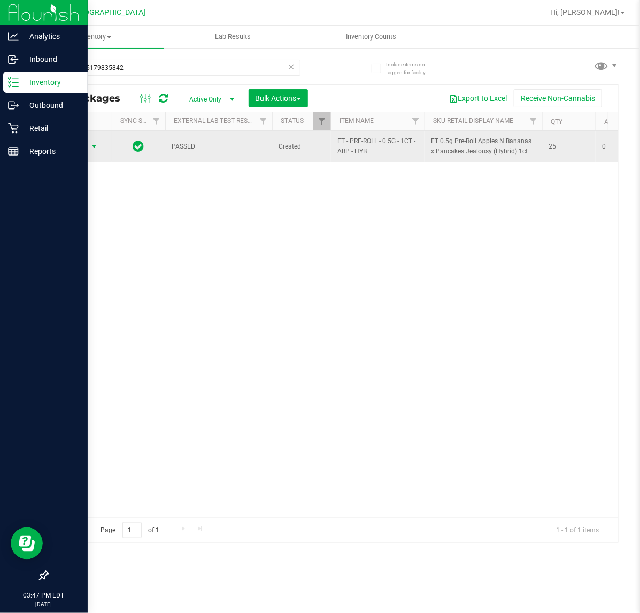
click at [95, 146] on span "select" at bounding box center [94, 146] width 9 height 9
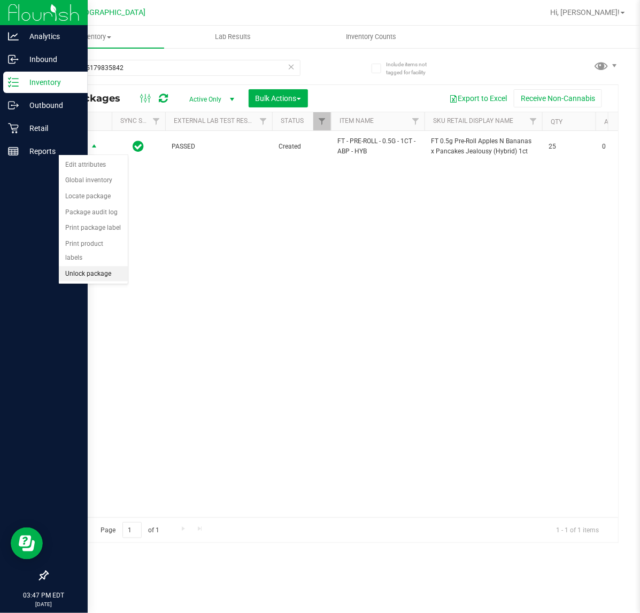
click at [96, 266] on li "Unlock package" at bounding box center [93, 274] width 69 height 16
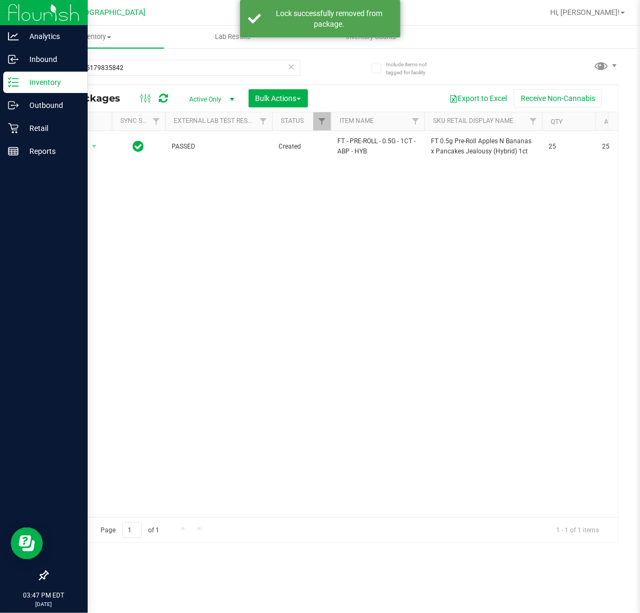
click at [289, 67] on icon at bounding box center [290, 66] width 7 height 13
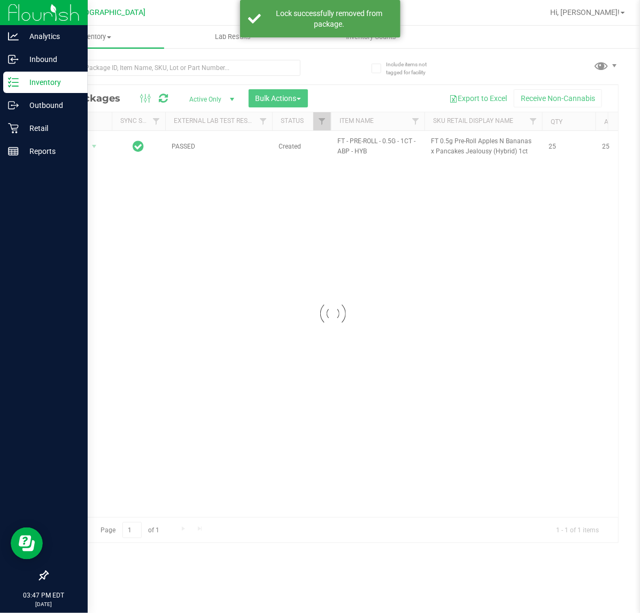
click at [244, 76] on div at bounding box center [173, 72] width 253 height 25
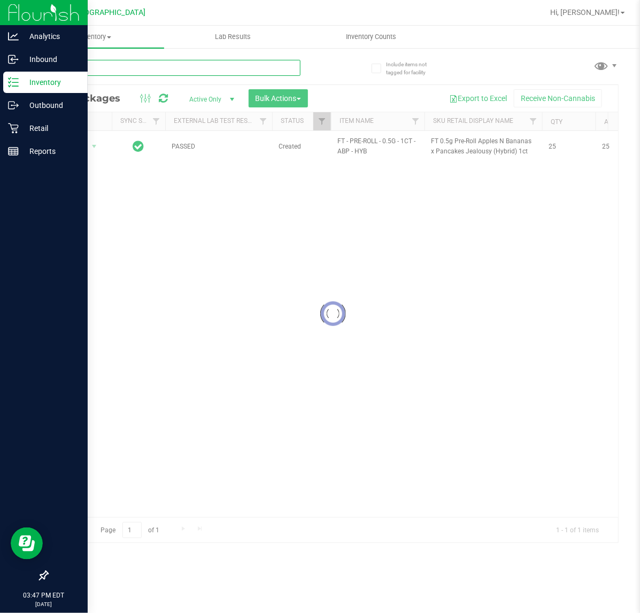
click at [241, 73] on input "text" at bounding box center [173, 68] width 253 height 16
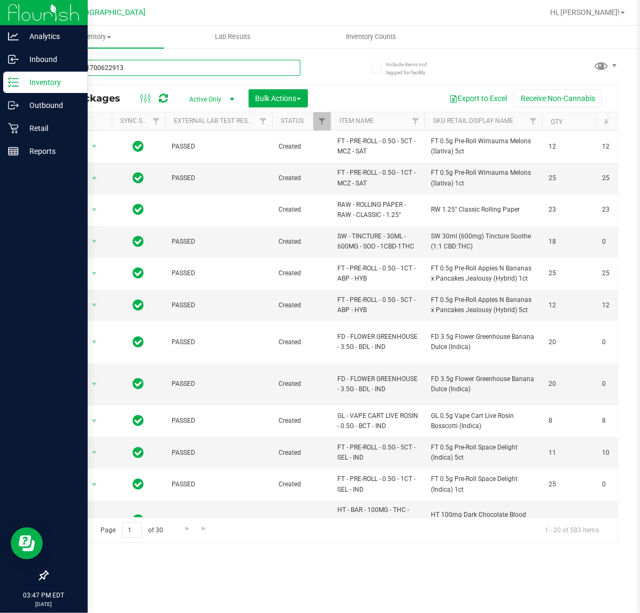
type input "6982661700622913"
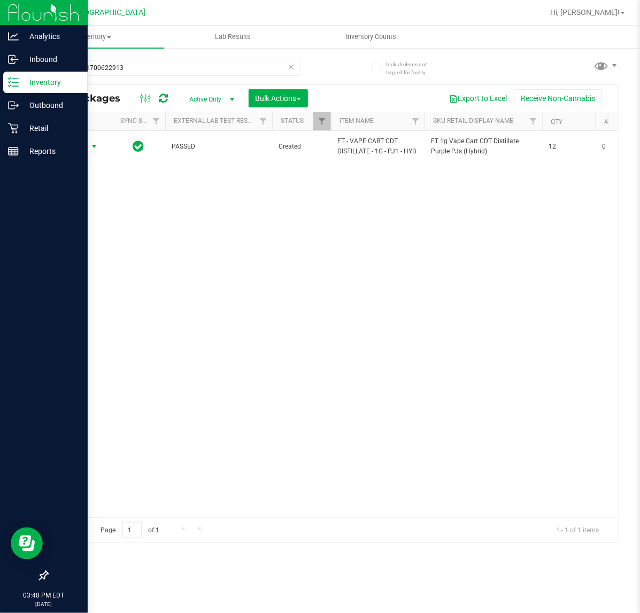
click at [95, 147] on span "select" at bounding box center [94, 146] width 9 height 9
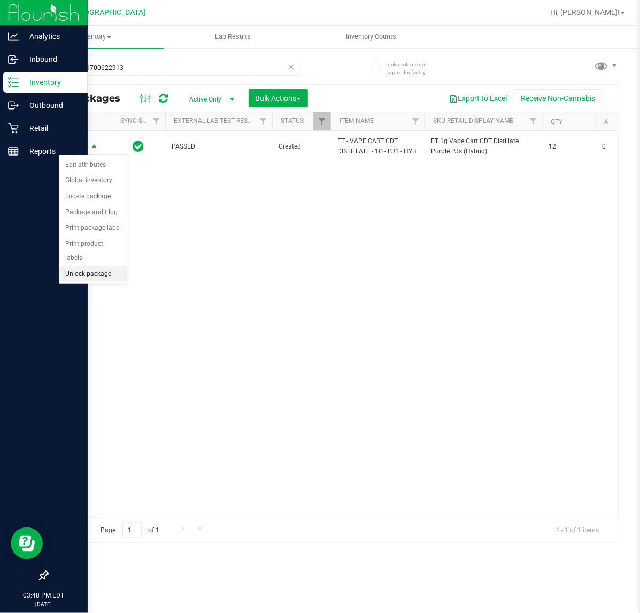
click at [87, 266] on li "Unlock package" at bounding box center [93, 274] width 69 height 16
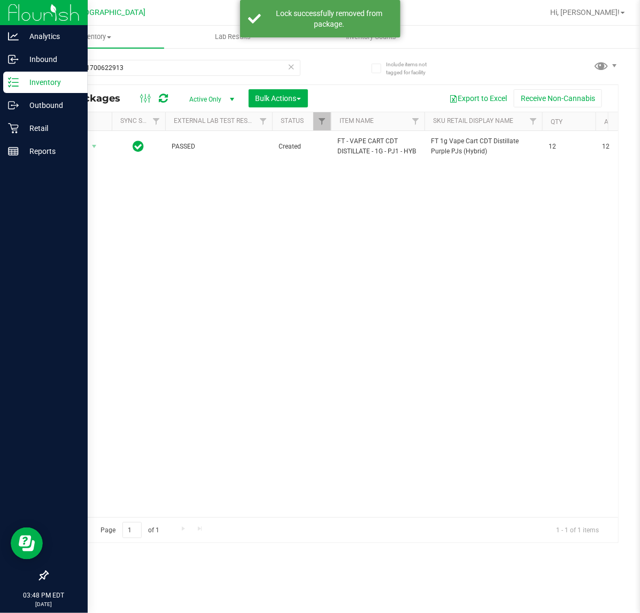
click at [290, 67] on icon at bounding box center [290, 66] width 7 height 13
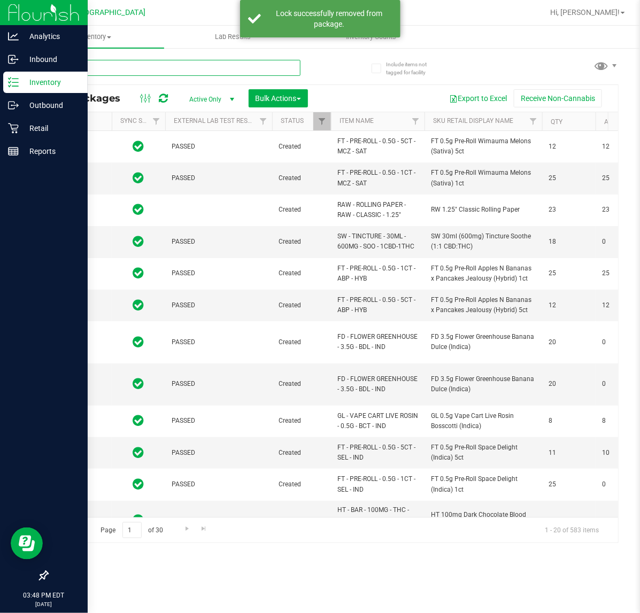
click at [228, 73] on input "text" at bounding box center [173, 68] width 253 height 16
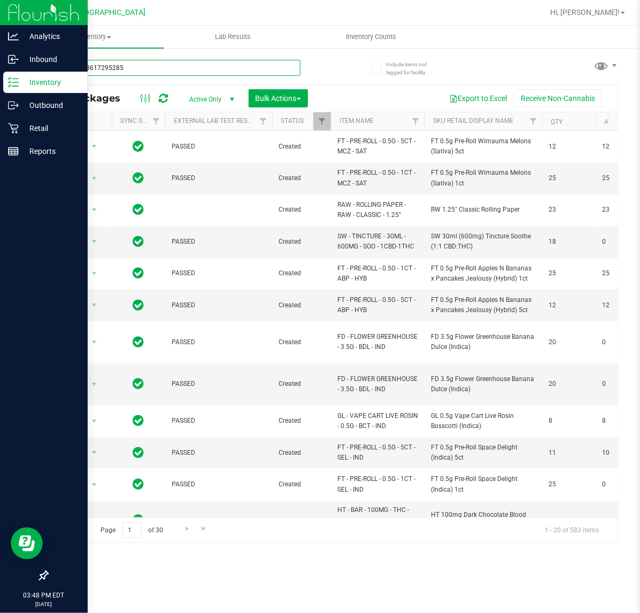
type input "2664703617295285"
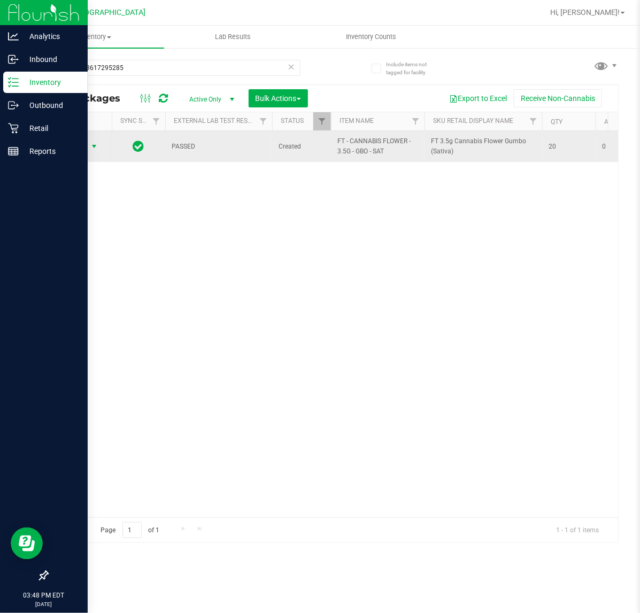
click at [92, 147] on span "select" at bounding box center [94, 146] width 9 height 9
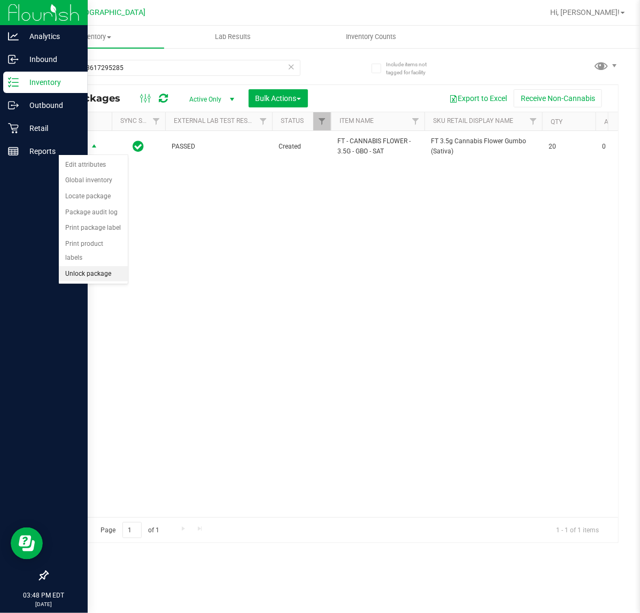
click at [74, 266] on li "Unlock package" at bounding box center [93, 274] width 69 height 16
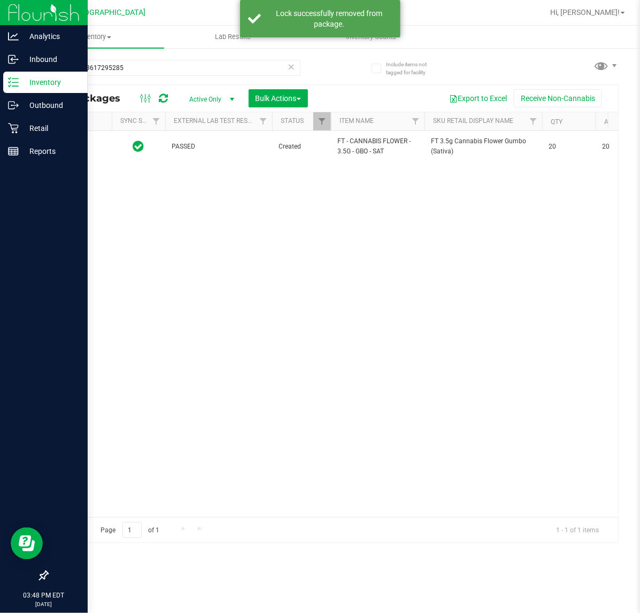
click at [290, 65] on icon at bounding box center [290, 66] width 7 height 13
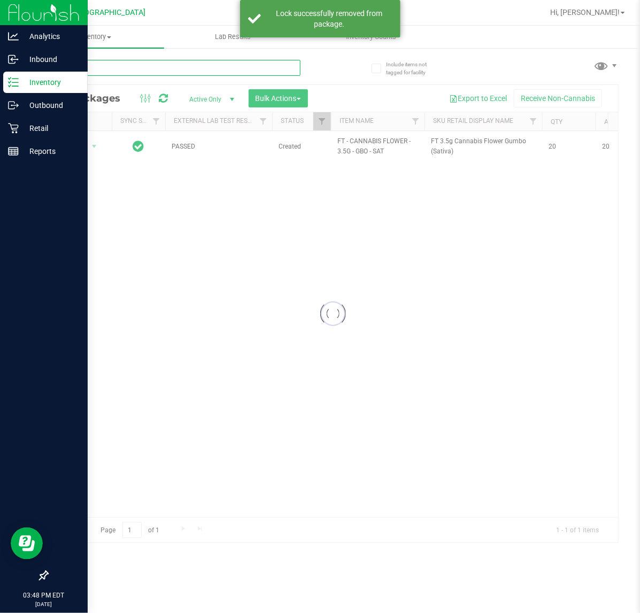
click at [204, 73] on input "text" at bounding box center [173, 68] width 253 height 16
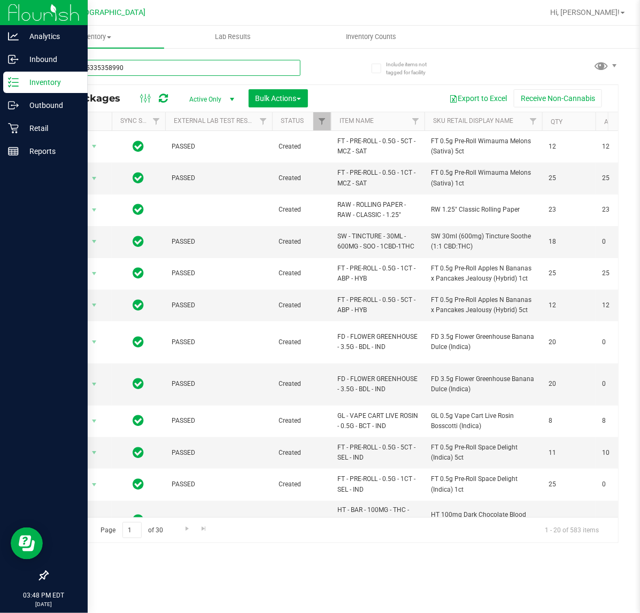
type input "0186715335358990"
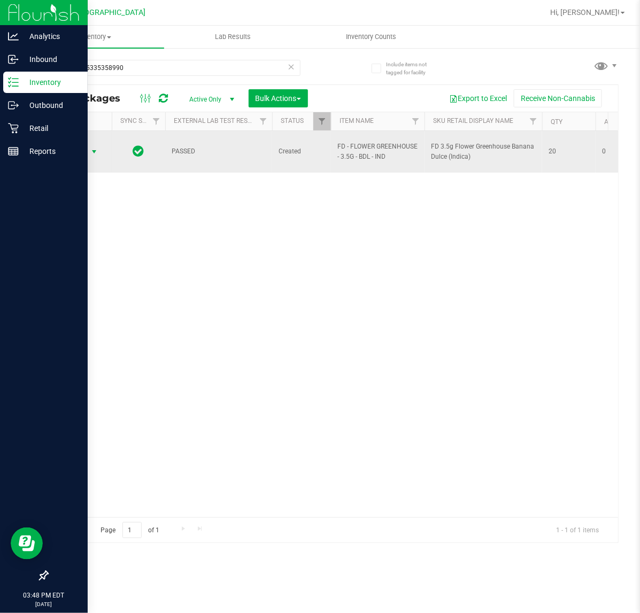
click at [92, 147] on span "select" at bounding box center [94, 151] width 9 height 9
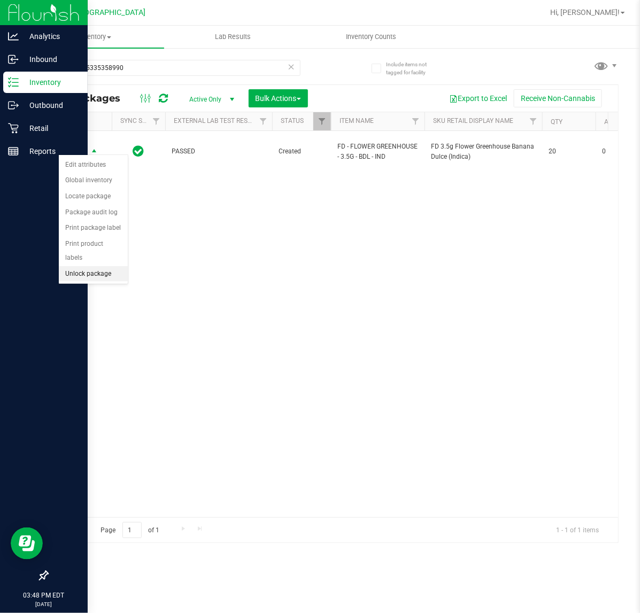
click at [75, 266] on li "Unlock package" at bounding box center [93, 274] width 69 height 16
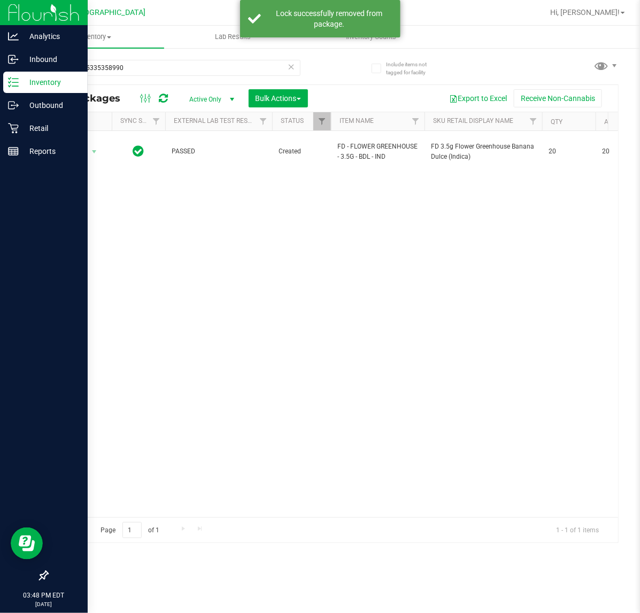
click at [287, 67] on icon at bounding box center [290, 66] width 7 height 13
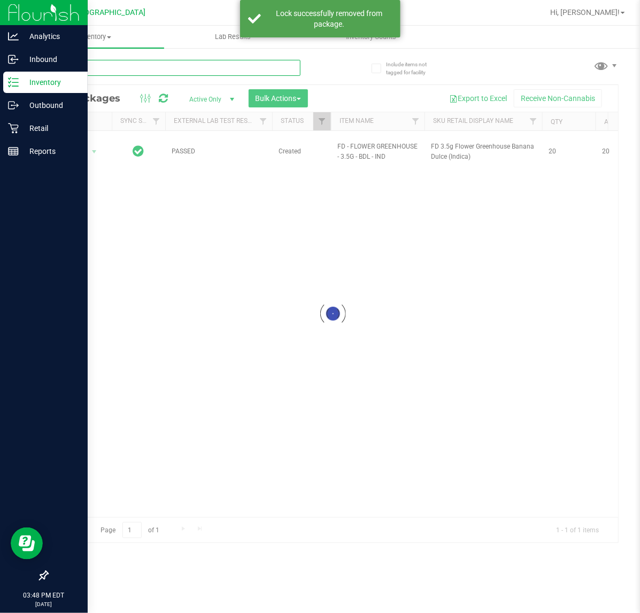
click at [233, 67] on input "text" at bounding box center [173, 68] width 253 height 16
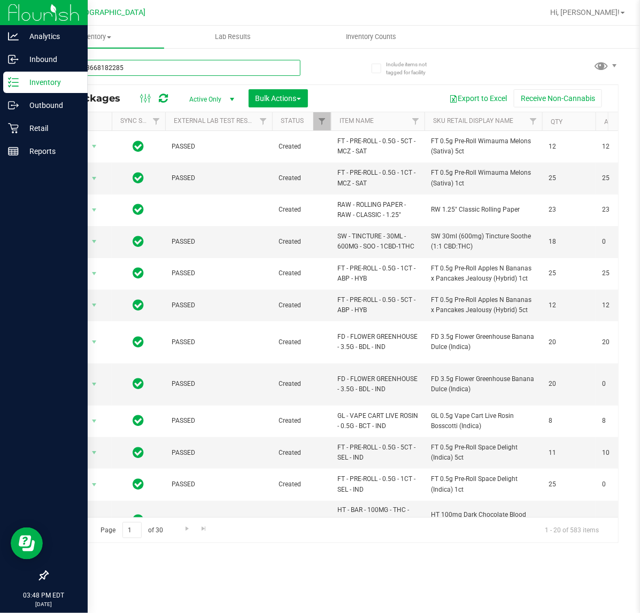
type input "5201083668182285"
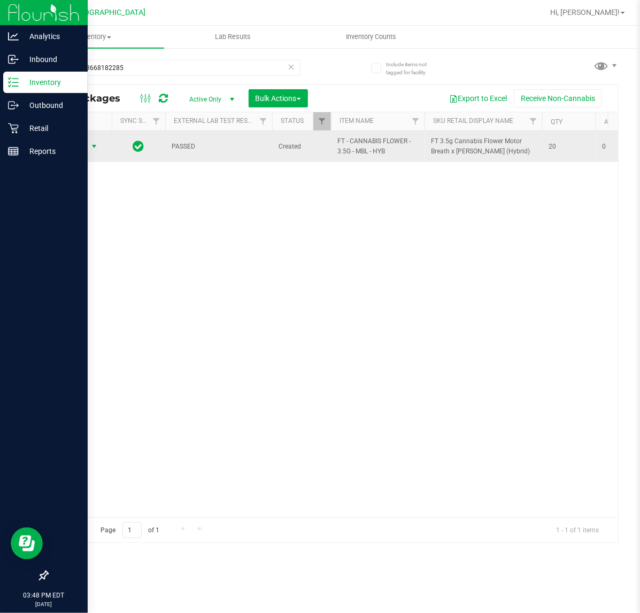
click at [95, 144] on span "select" at bounding box center [94, 146] width 9 height 9
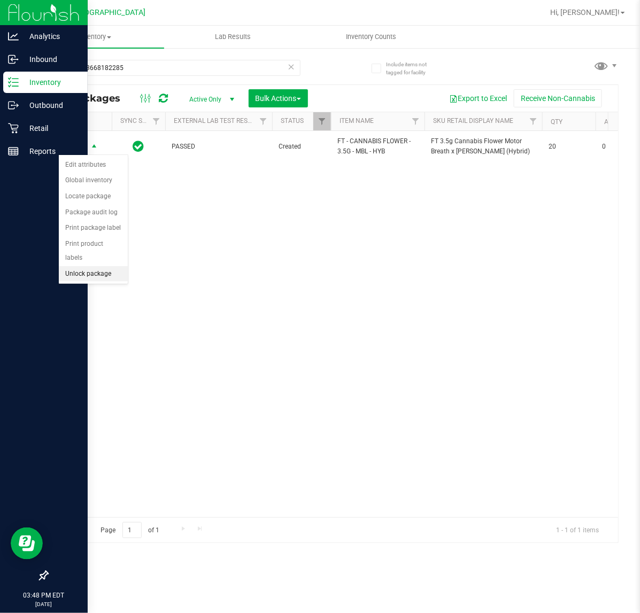
click at [91, 266] on li "Unlock package" at bounding box center [93, 274] width 69 height 16
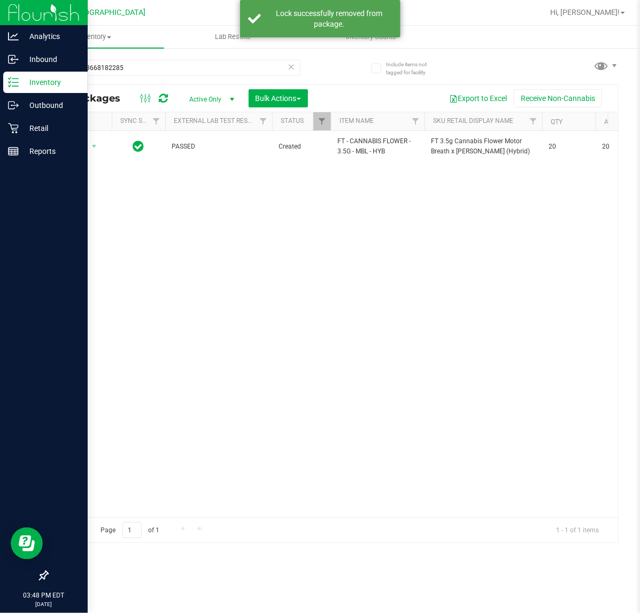
click at [289, 63] on icon at bounding box center [290, 66] width 7 height 13
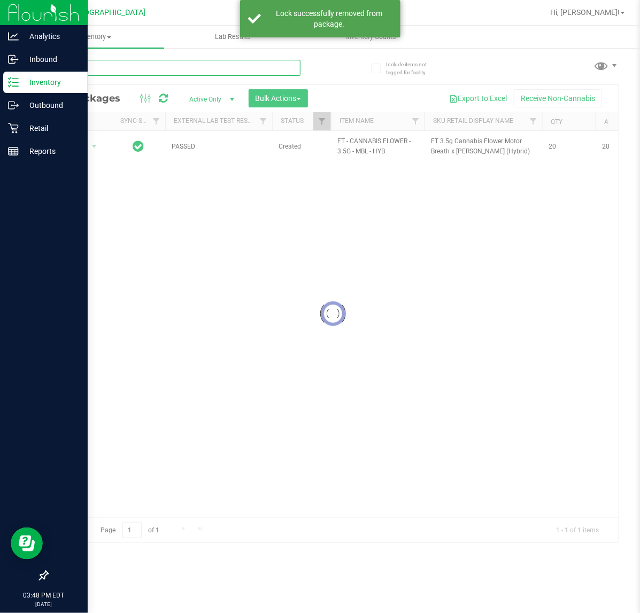
click at [210, 67] on input "text" at bounding box center [173, 68] width 253 height 16
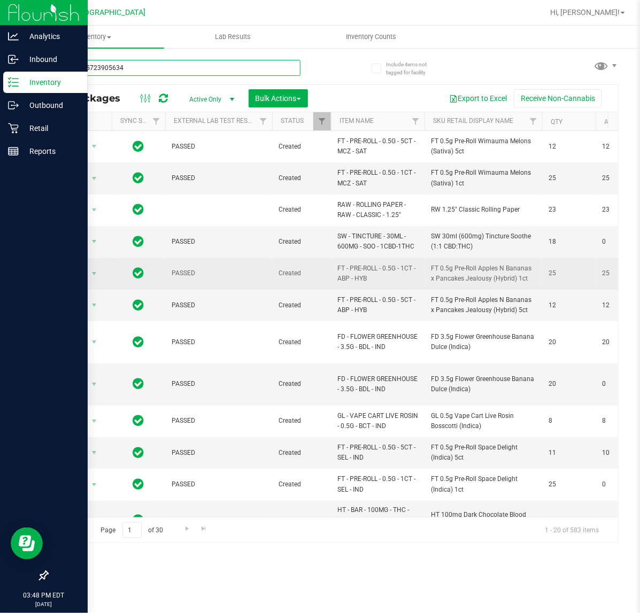
type input "5552995723905634"
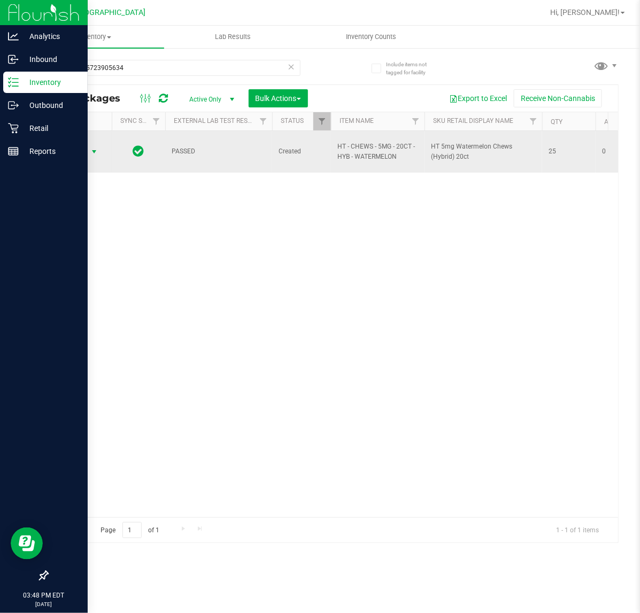
click at [92, 151] on span "select" at bounding box center [94, 151] width 9 height 9
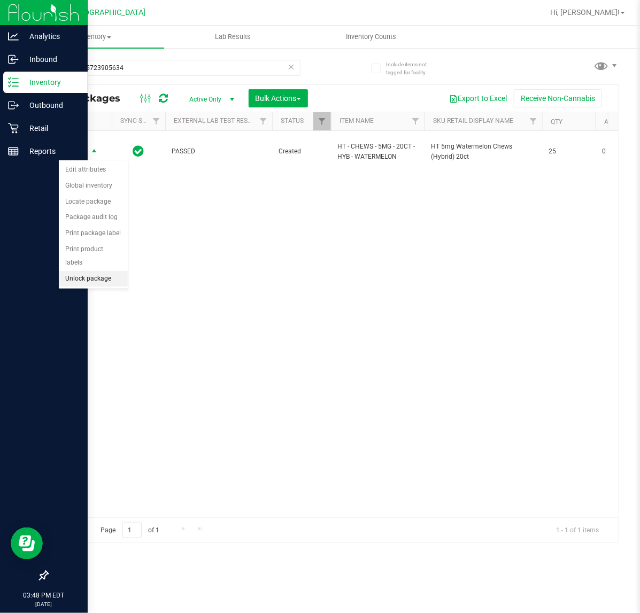
click at [92, 272] on li "Unlock package" at bounding box center [93, 279] width 69 height 16
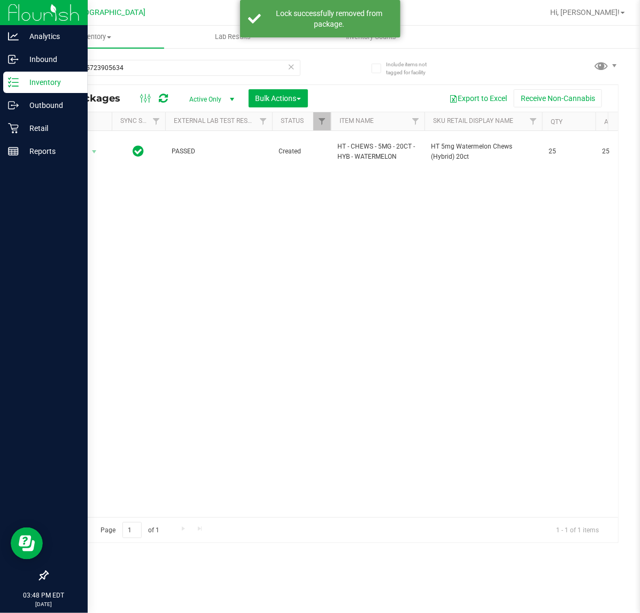
click at [291, 69] on icon at bounding box center [290, 66] width 7 height 13
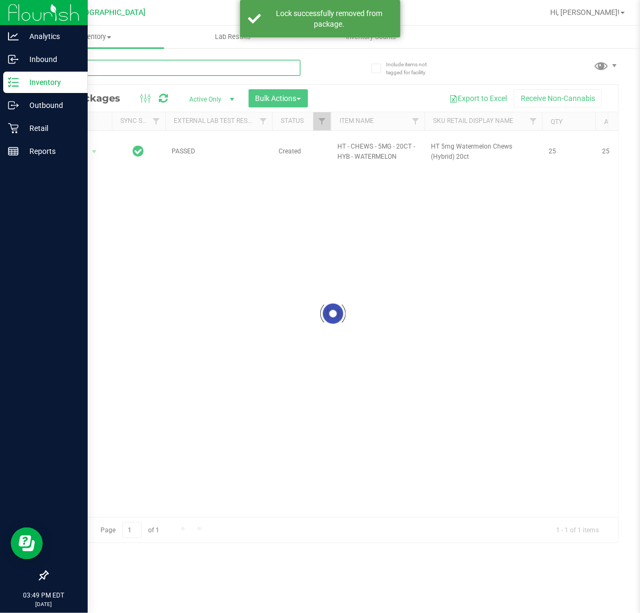
click at [110, 61] on input "text" at bounding box center [173, 68] width 253 height 16
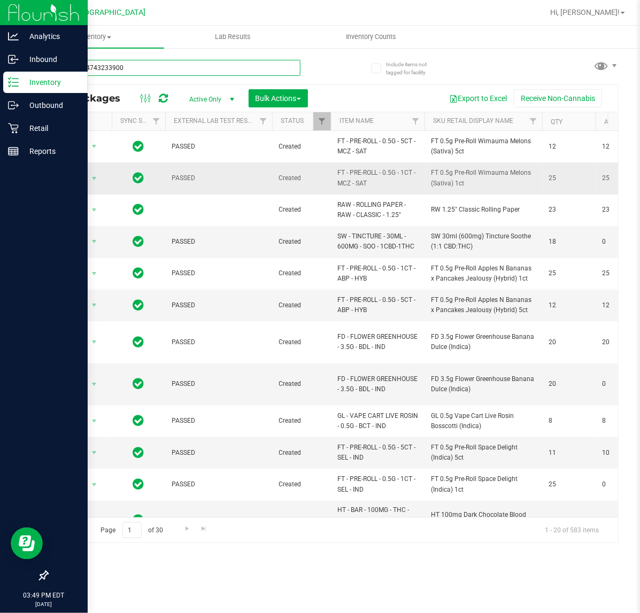
type input "7798744743233900"
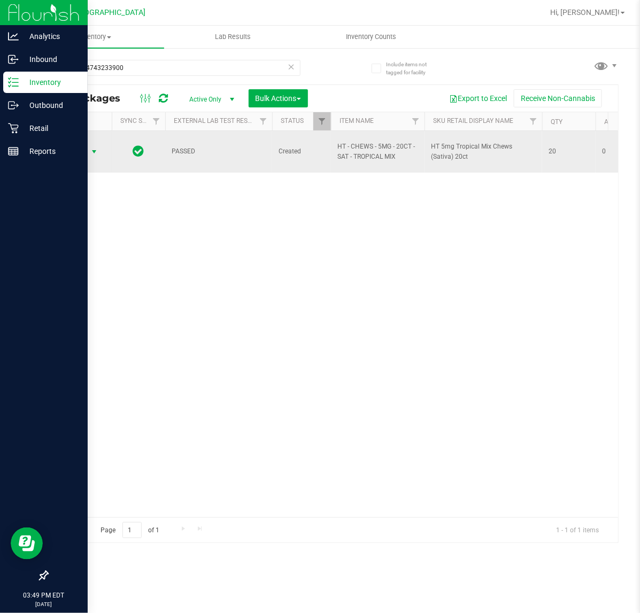
click at [95, 152] on span "select" at bounding box center [94, 151] width 9 height 9
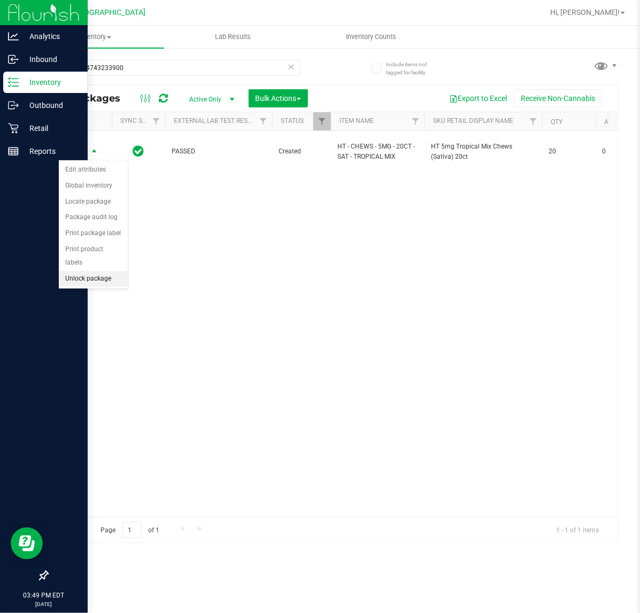
click at [104, 271] on li "Unlock package" at bounding box center [93, 279] width 69 height 16
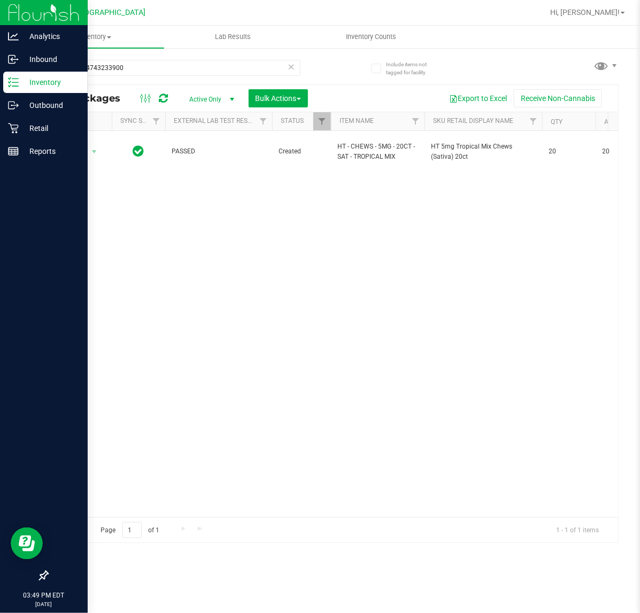
click at [12, 83] on icon at bounding box center [13, 82] width 11 height 11
click at [20, 128] on p "Retail" at bounding box center [51, 128] width 64 height 13
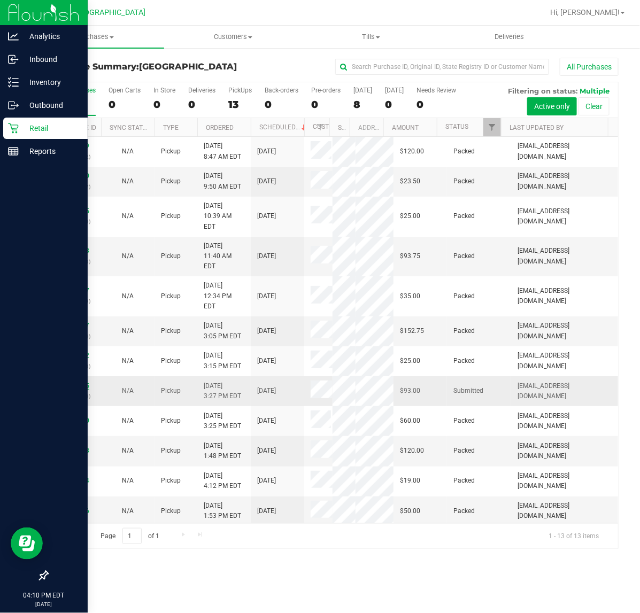
click at [80, 389] on link "12010125" at bounding box center [74, 385] width 30 height 7
